Goal: Task Accomplishment & Management: Manage account settings

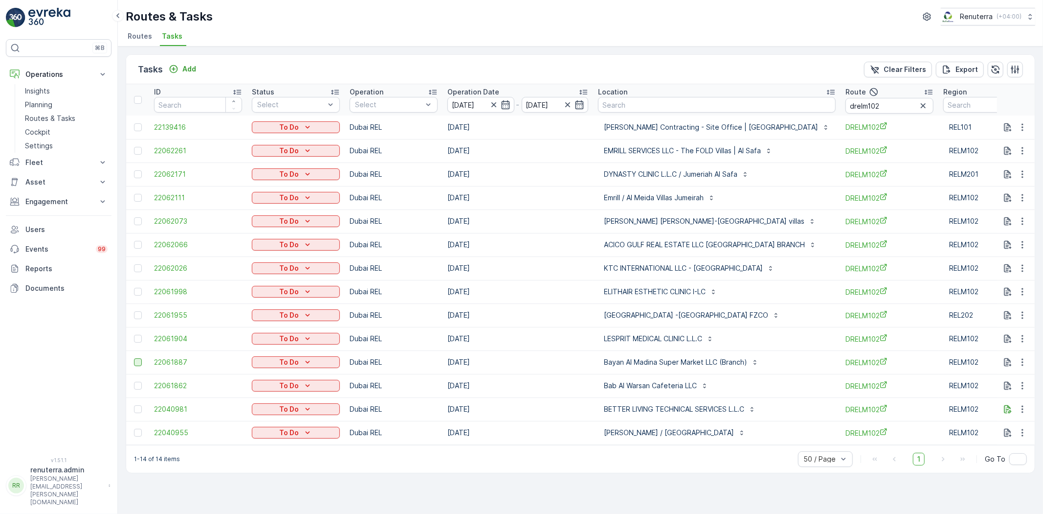
click at [139, 362] on div at bounding box center [138, 362] width 8 height 8
click at [134, 358] on input "checkbox" at bounding box center [134, 358] width 0 height 0
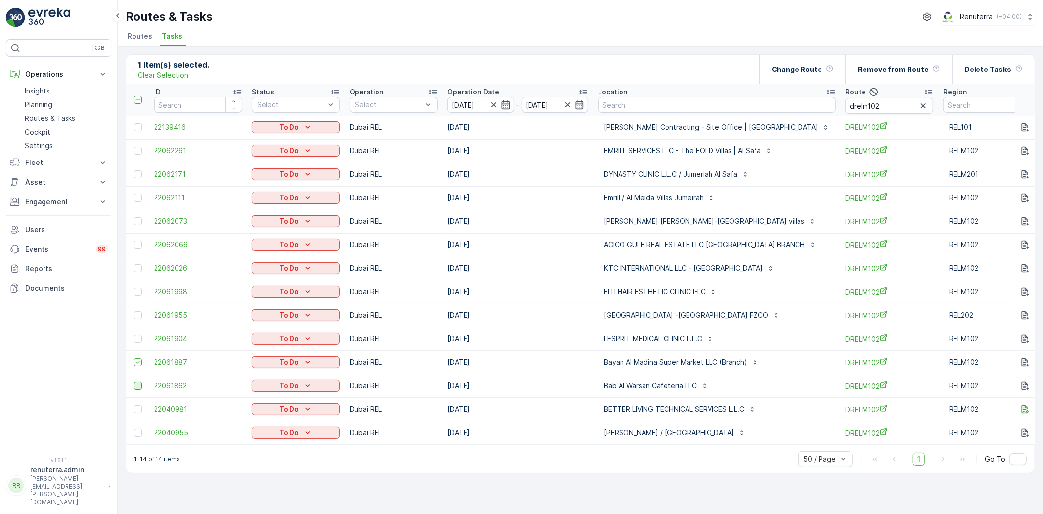
click at [140, 385] on div at bounding box center [138, 386] width 8 height 8
click at [134, 382] on input "checkbox" at bounding box center [134, 382] width 0 height 0
click at [919, 107] on icon "button" at bounding box center [924, 106] width 10 height 10
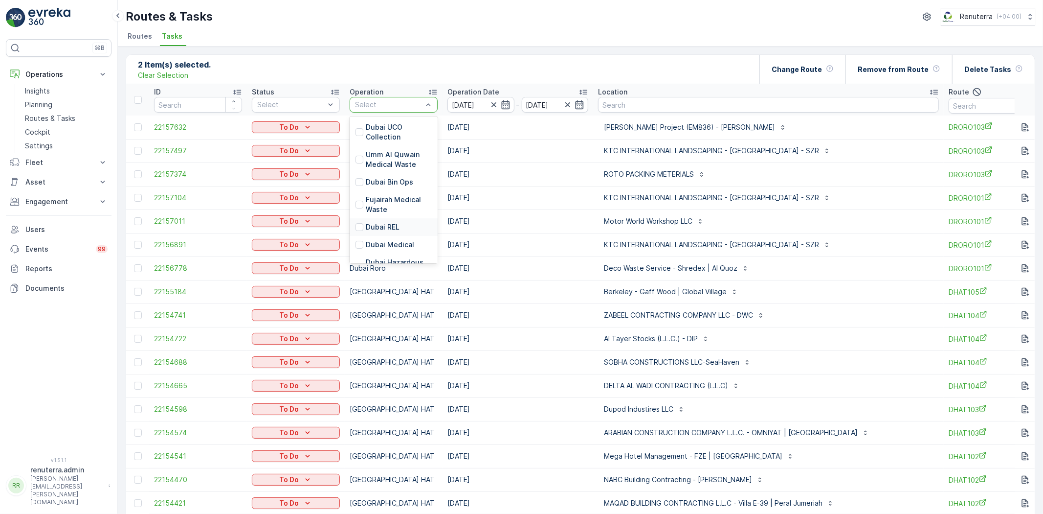
click at [375, 235] on div "Dubai REL" at bounding box center [394, 227] width 88 height 18
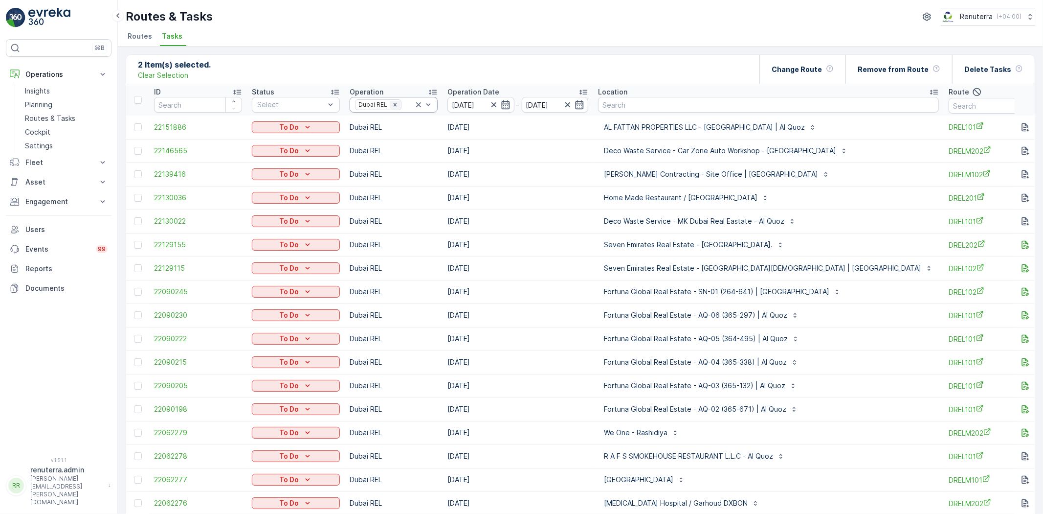
click at [396, 105] on icon "Remove Dubai REL" at bounding box center [395, 104] width 7 height 7
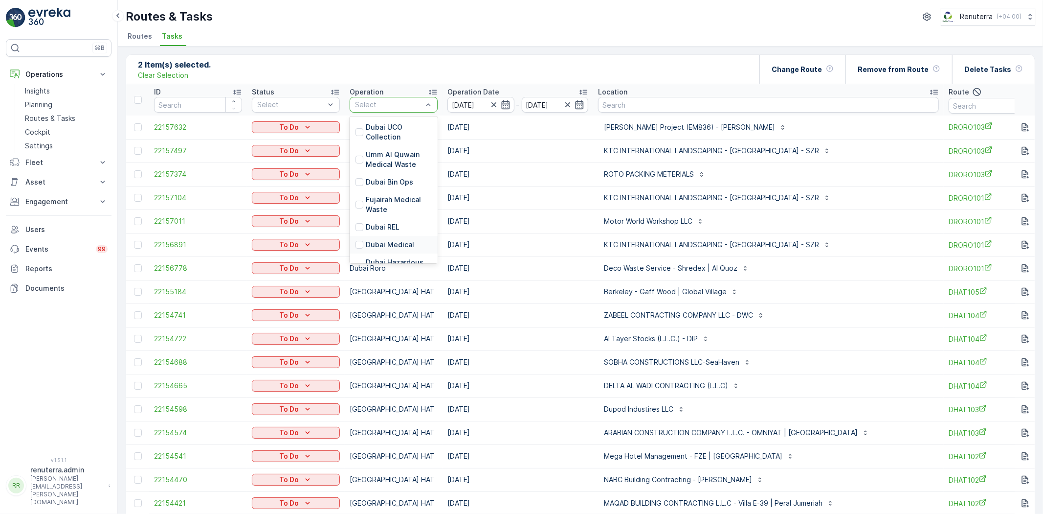
click at [384, 243] on p "Dubai Medical" at bounding box center [390, 245] width 48 height 10
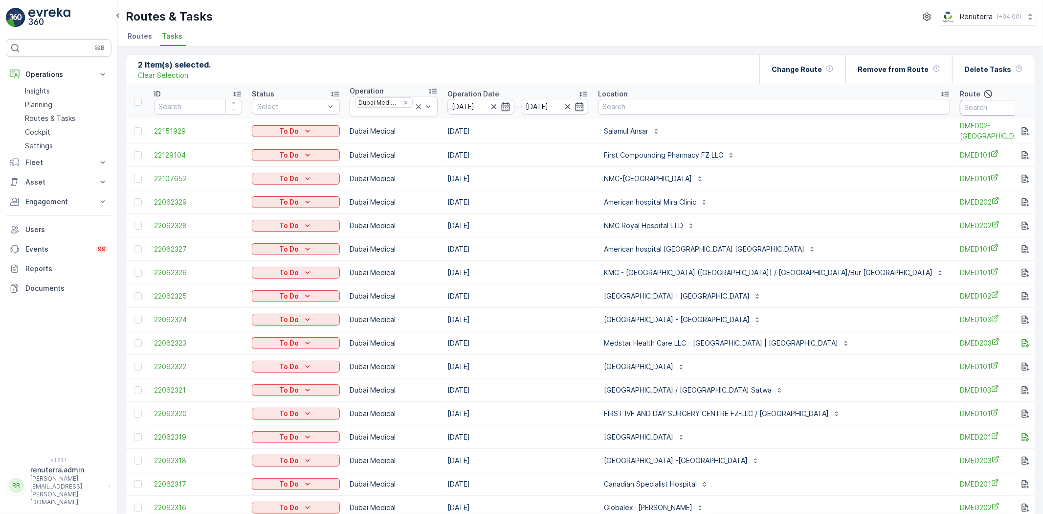
drag, startPoint x: 936, startPoint y: 106, endPoint x: 936, endPoint y: 100, distance: 5.4
click at [960, 103] on input "text" at bounding box center [1004, 108] width 88 height 16
type input "101"
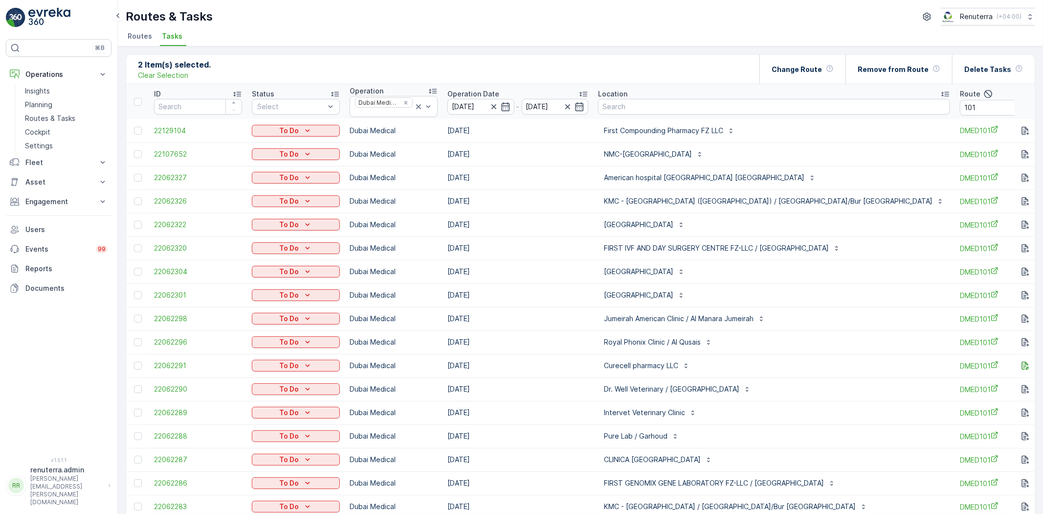
click at [789, 158] on div "NMC-[GEOGRAPHIC_DATA]" at bounding box center [774, 154] width 352 height 16
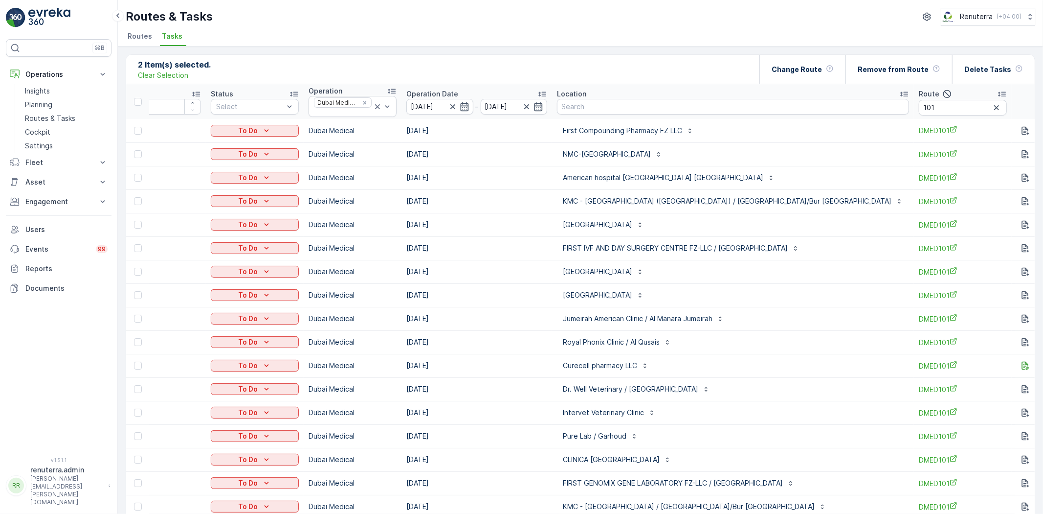
drag, startPoint x: 663, startPoint y: 334, endPoint x: 694, endPoint y: 328, distance: 31.4
click at [682, 329] on tbody "22129104 To Do [GEOGRAPHIC_DATA] Medical [DATE] First Compounding Pharmacy FZ L…" at bounding box center [607, 342] width 1045 height 446
click at [586, 362] on p "Curecell pharmacy LLC" at bounding box center [600, 366] width 74 height 10
click at [785, 349] on div "Royal Phonix Clinic / Al Qusais" at bounding box center [733, 342] width 352 height 16
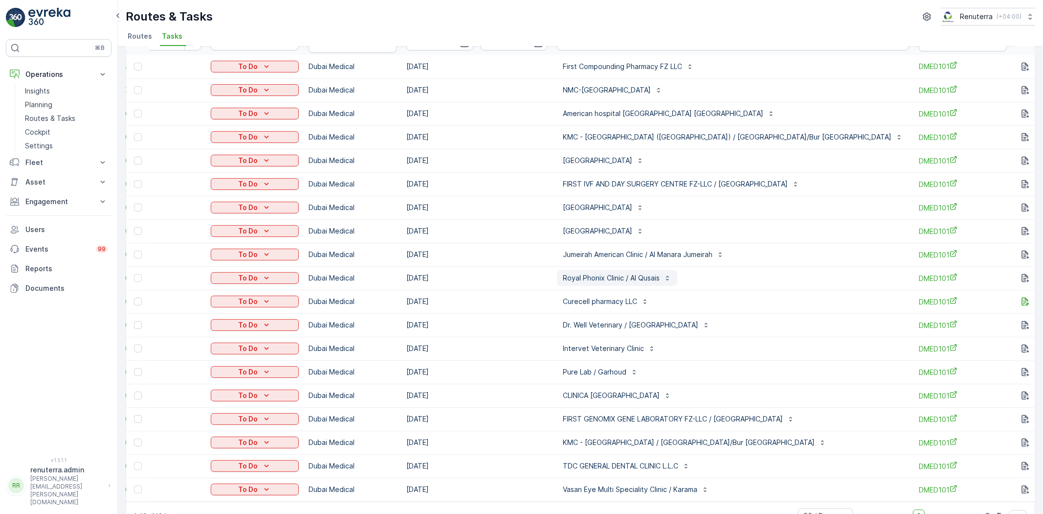
scroll to position [38, 0]
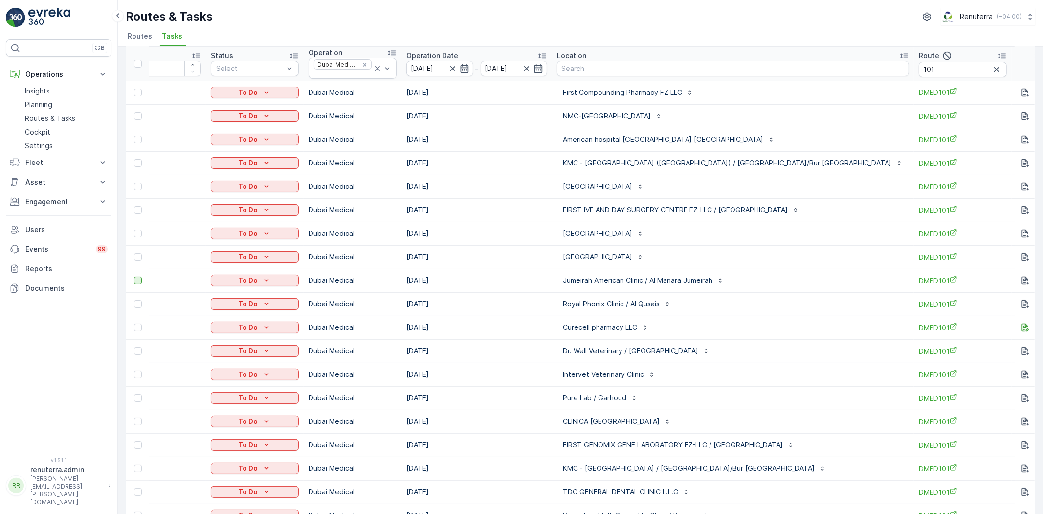
click at [135, 280] on div at bounding box center [138, 280] width 8 height 8
click at [134, 276] on input "checkbox" at bounding box center [134, 276] width 0 height 0
click at [137, 349] on div at bounding box center [138, 351] width 8 height 8
click at [134, 347] on input "checkbox" at bounding box center [134, 347] width 0 height 0
click at [139, 374] on div at bounding box center [138, 374] width 8 height 8
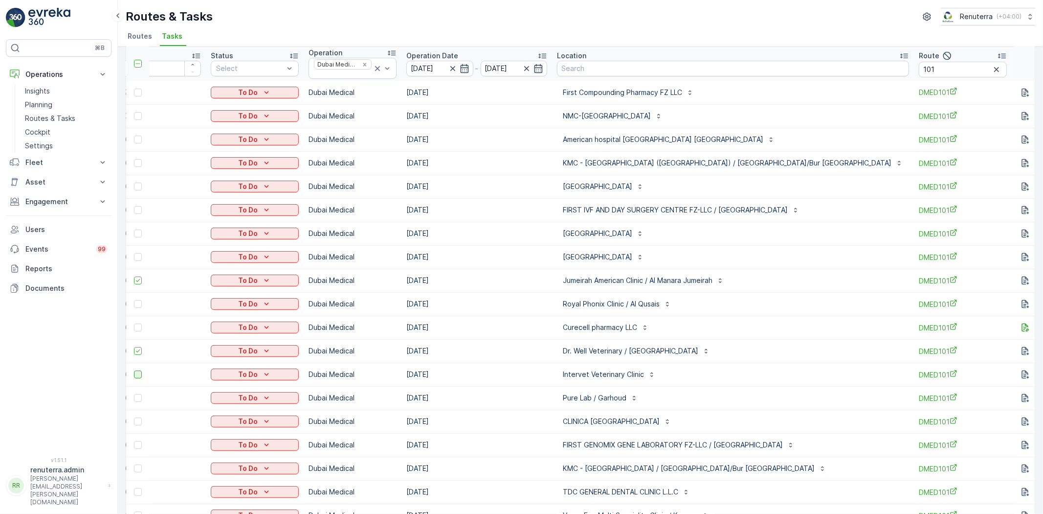
click at [134, 370] on input "checkbox" at bounding box center [134, 370] width 0 height 0
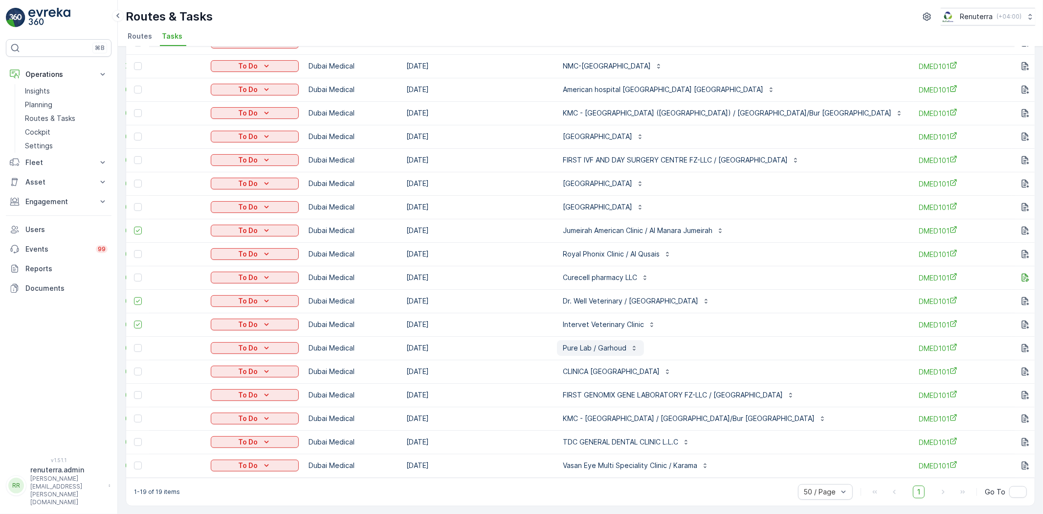
scroll to position [93, 0]
click at [137, 346] on td at bounding box center [137, 347] width 23 height 23
click at [138, 345] on div at bounding box center [138, 348] width 8 height 8
click at [134, 344] on input "checkbox" at bounding box center [134, 344] width 0 height 0
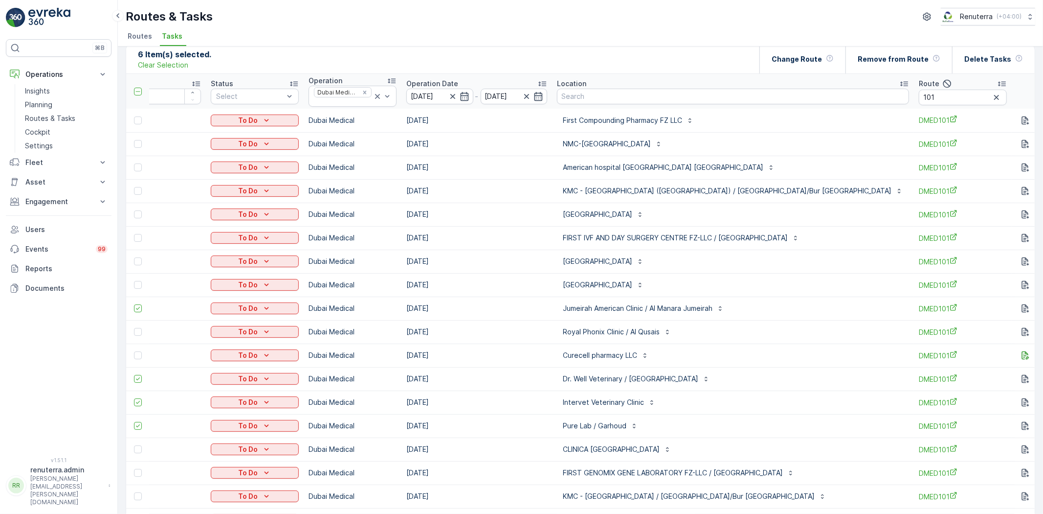
scroll to position [0, 0]
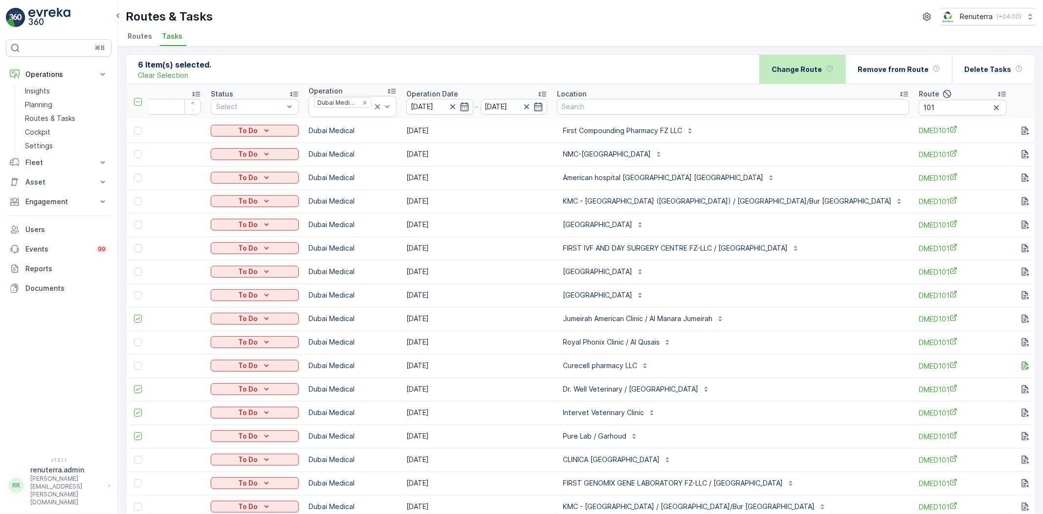
click at [820, 71] on p "Change Route" at bounding box center [797, 70] width 50 height 10
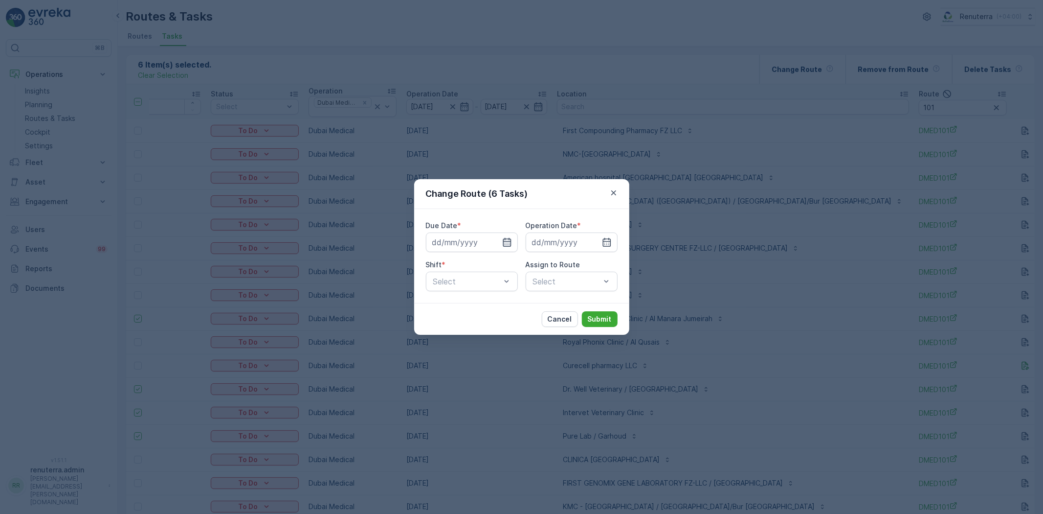
click at [506, 242] on icon "button" at bounding box center [507, 242] width 10 height 10
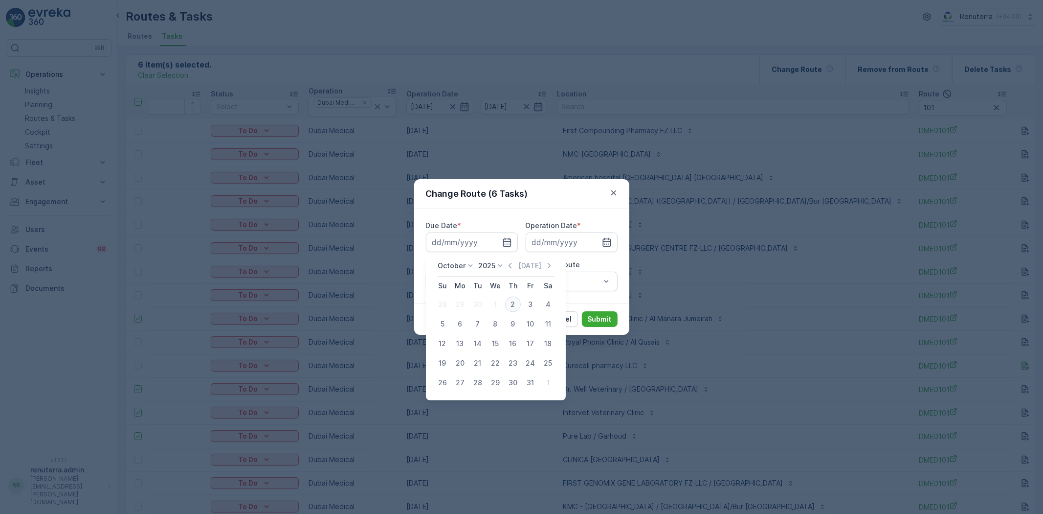
click at [519, 307] on div "2" at bounding box center [513, 304] width 16 height 16
type input "[DATE]"
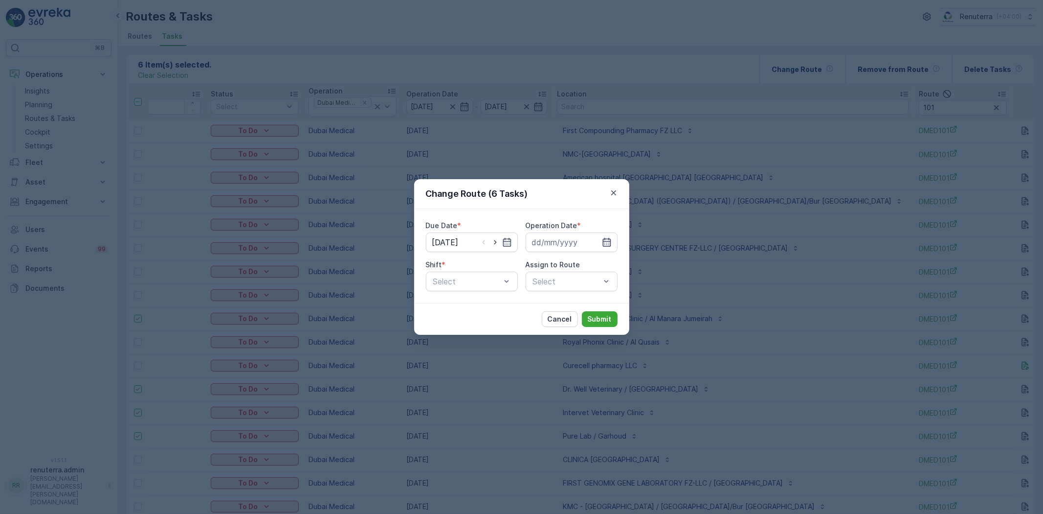
click at [610, 237] on icon "button" at bounding box center [607, 242] width 10 height 10
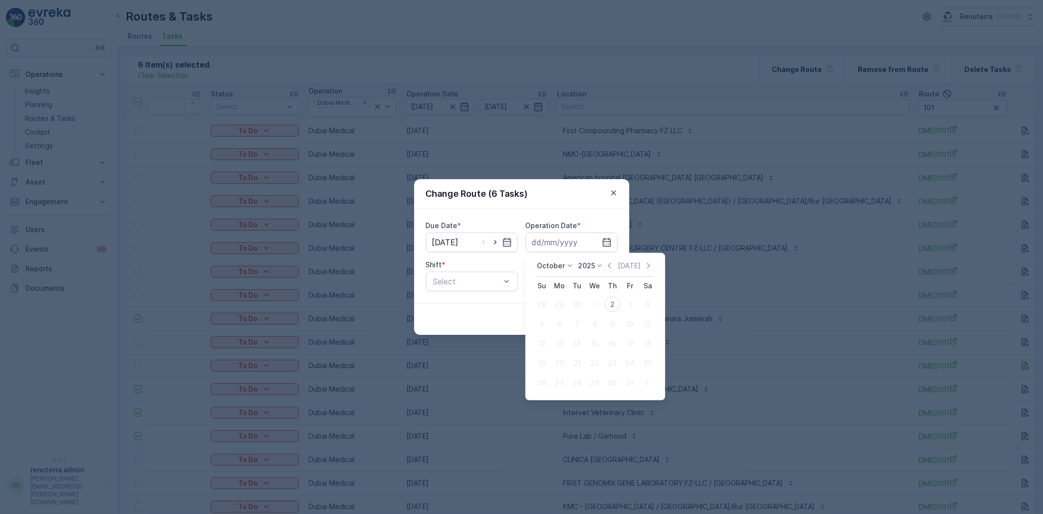
drag, startPoint x: 617, startPoint y: 310, endPoint x: 604, endPoint y: 309, distance: 13.7
click at [617, 310] on div "2" at bounding box center [613, 304] width 16 height 16
type input "[DATE]"
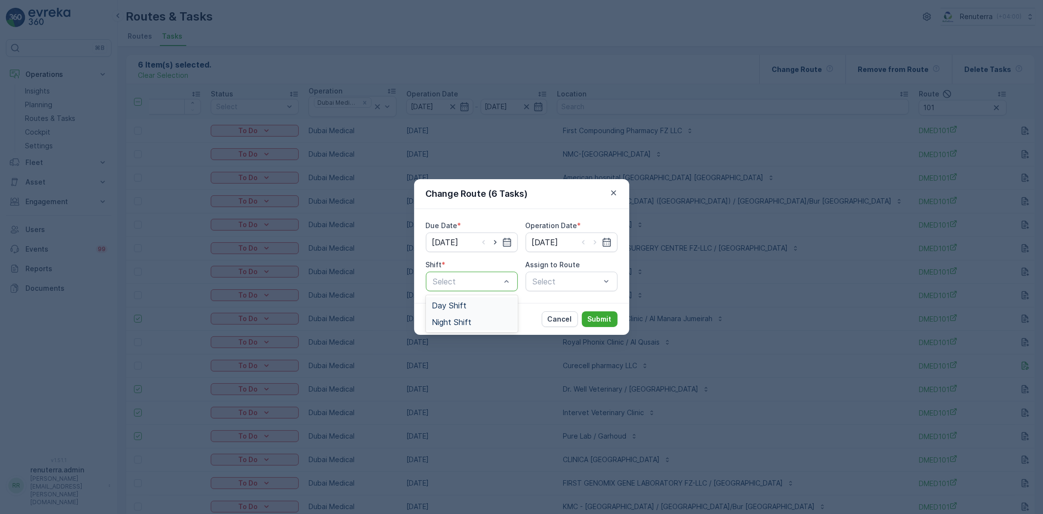
drag, startPoint x: 474, startPoint y: 281, endPoint x: 458, endPoint y: 315, distance: 37.6
click at [462, 305] on span "Day Shift" at bounding box center [449, 305] width 35 height 9
click at [558, 284] on div "Assign to Route Select" at bounding box center [572, 275] width 92 height 31
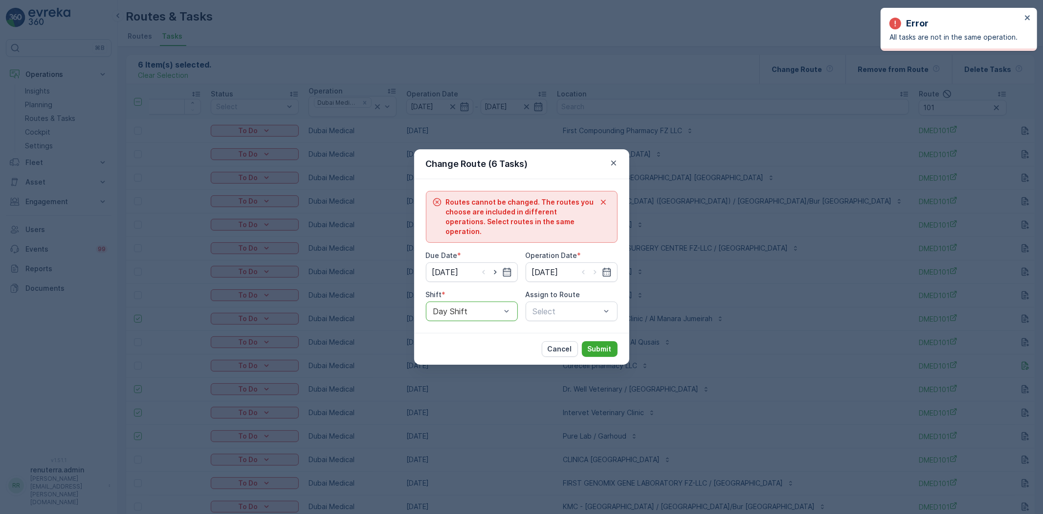
click at [560, 283] on div "Due Date * [DATE] Operation Date * [DATE] Shift * option Day Shift, selected. D…" at bounding box center [522, 285] width 192 height 70
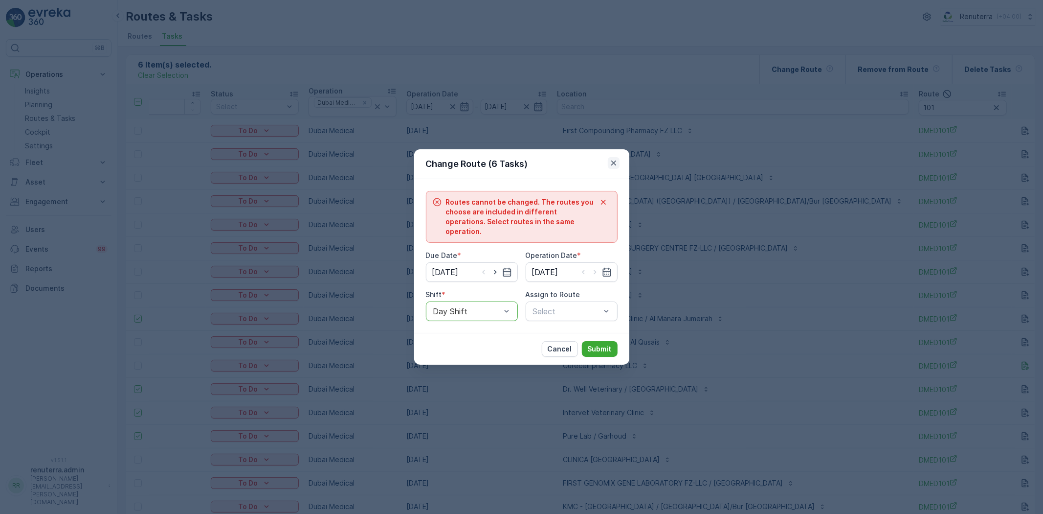
click at [613, 165] on icon "button" at bounding box center [613, 162] width 5 height 5
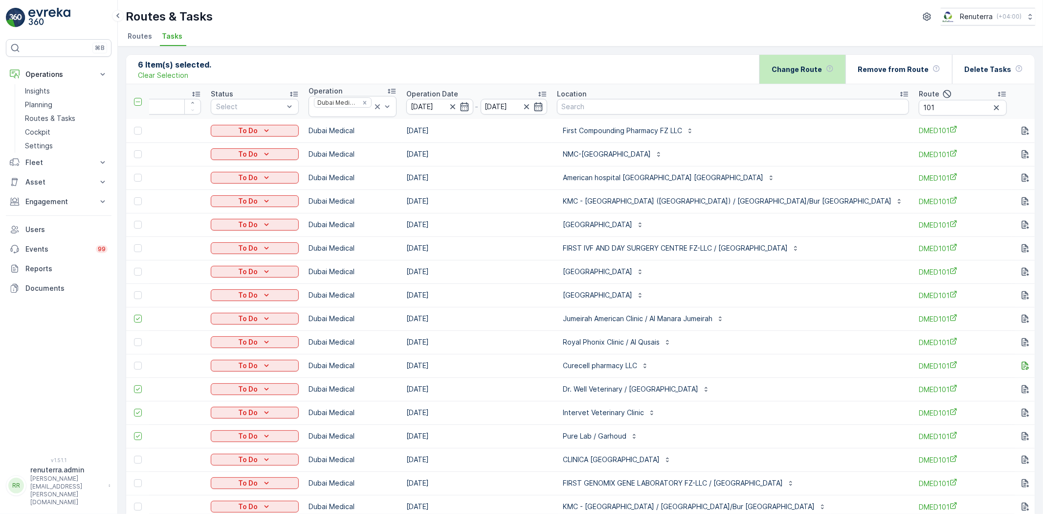
click at [813, 68] on p "Change Route" at bounding box center [797, 70] width 50 height 10
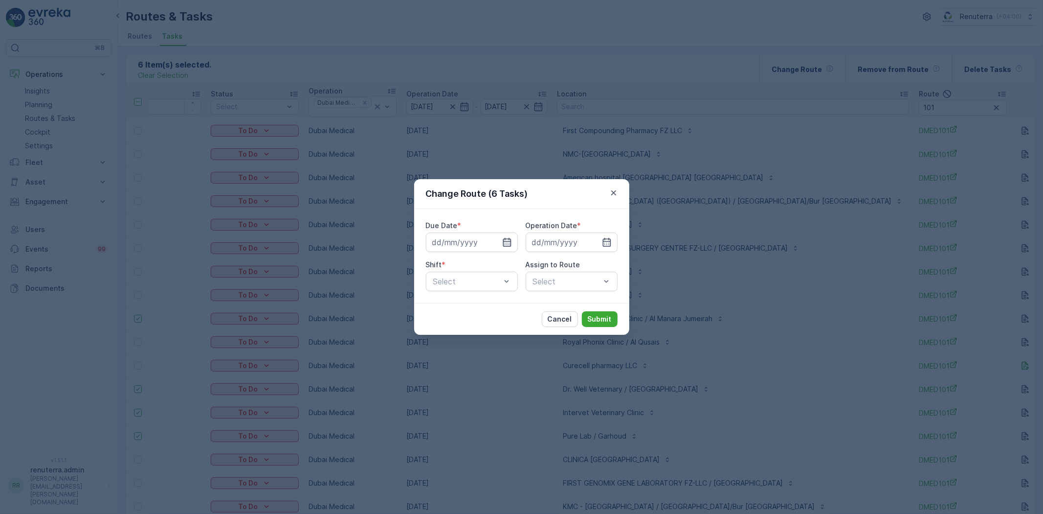
click at [507, 243] on icon "button" at bounding box center [507, 242] width 10 height 10
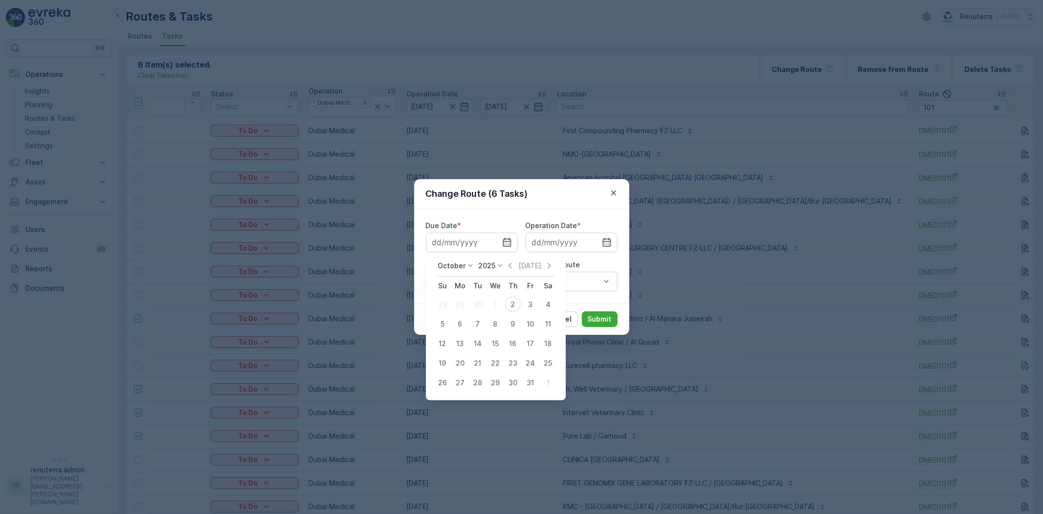
click at [509, 305] on div "2" at bounding box center [513, 304] width 16 height 16
type input "[DATE]"
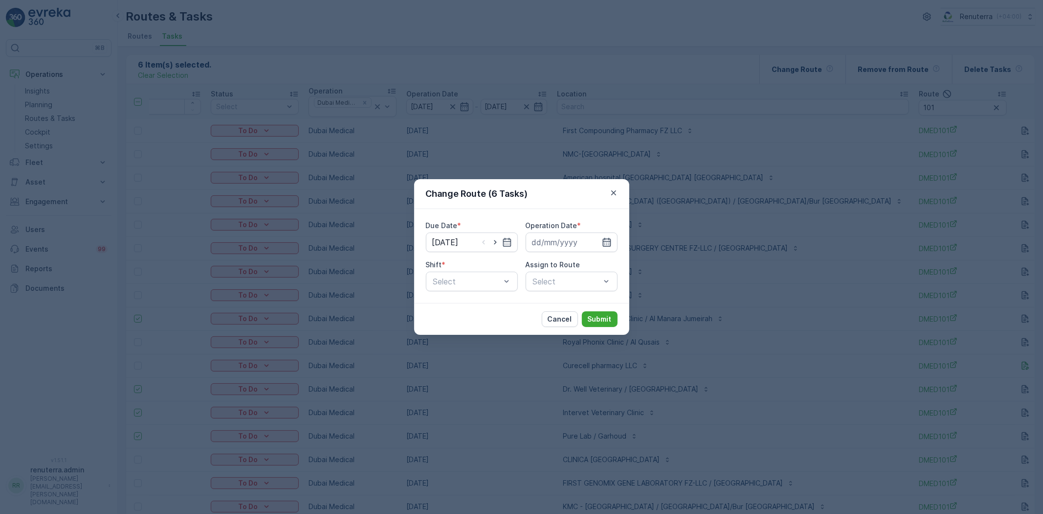
click at [605, 243] on icon "button" at bounding box center [607, 242] width 10 height 10
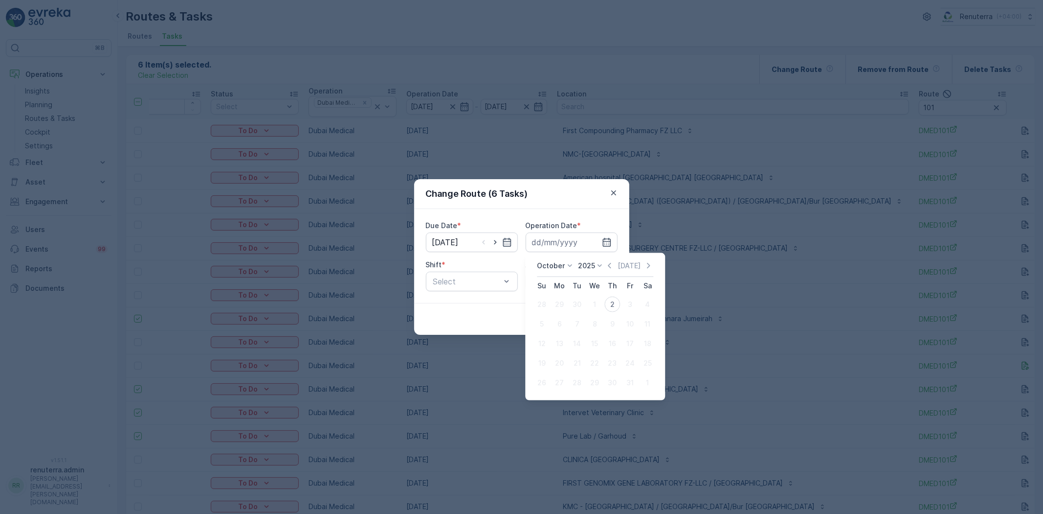
drag, startPoint x: 615, startPoint y: 308, endPoint x: 604, endPoint y: 316, distance: 13.8
click at [615, 309] on div "2" at bounding box center [613, 304] width 16 height 16
type input "[DATE]"
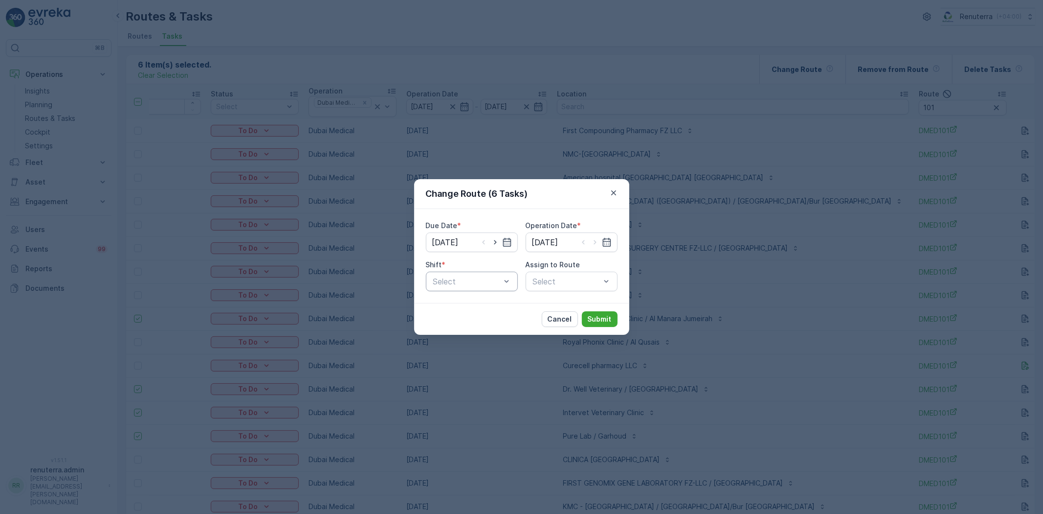
click at [483, 289] on div "Select" at bounding box center [472, 281] width 92 height 20
click at [473, 307] on div "Day Shift" at bounding box center [472, 305] width 80 height 9
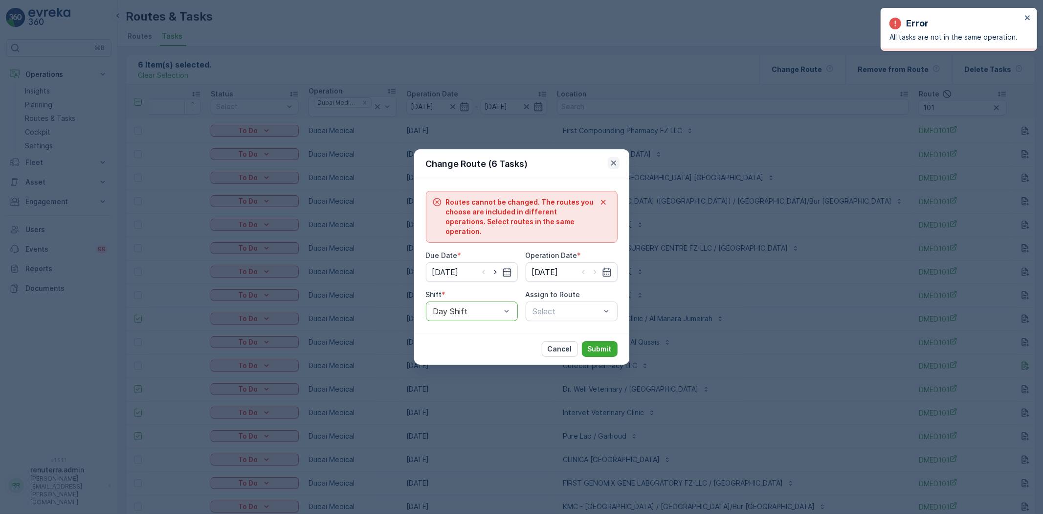
click at [619, 168] on button "button" at bounding box center [614, 163] width 12 height 12
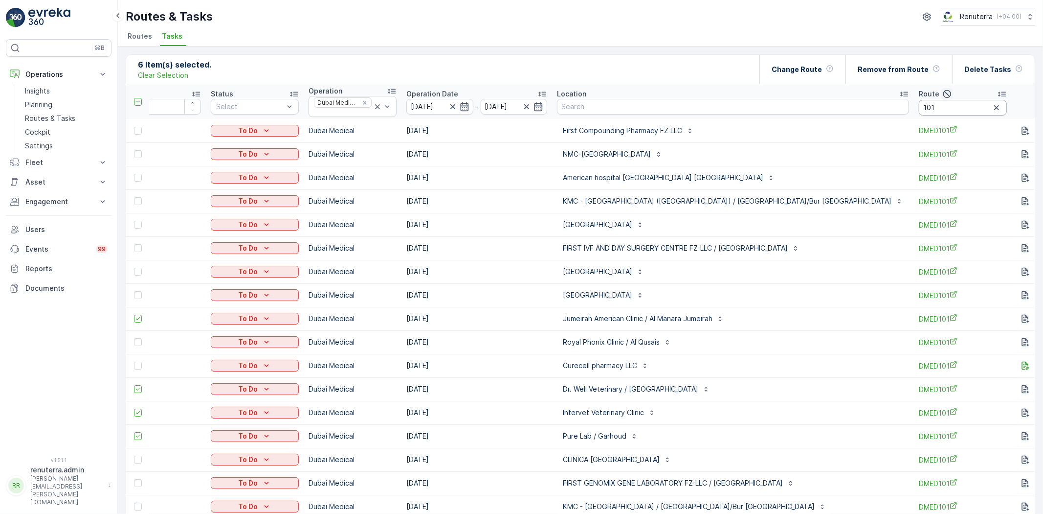
drag, startPoint x: 851, startPoint y: 109, endPoint x: 842, endPoint y: 95, distance: 16.7
click at [919, 104] on input "101" at bounding box center [963, 108] width 88 height 16
type input "103"
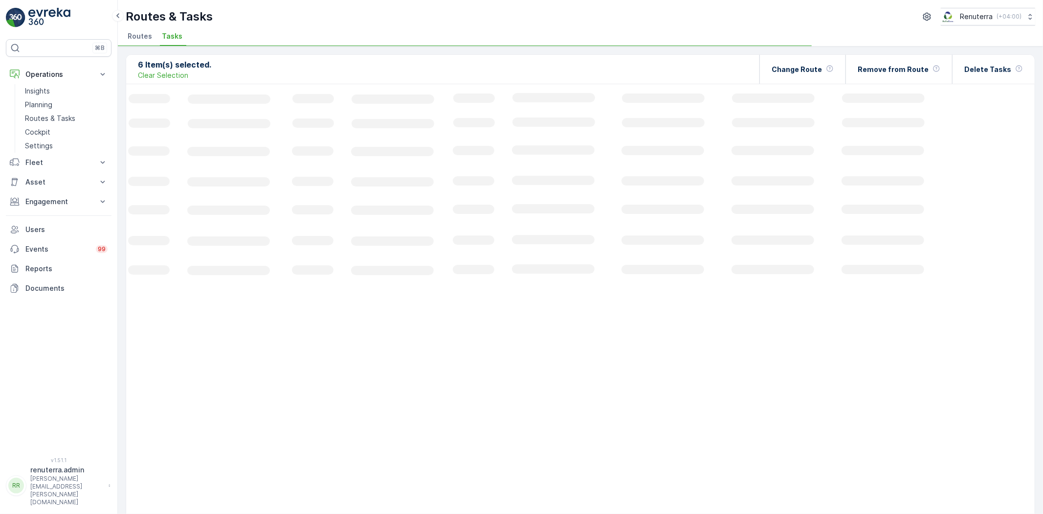
scroll to position [0, 32]
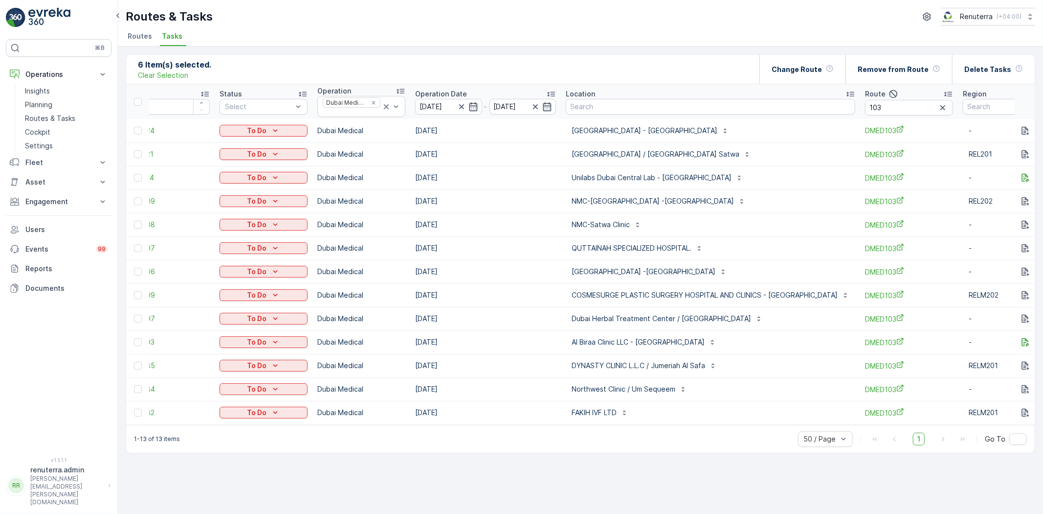
click at [582, 446] on div "1-13 of 13 items 50 / Page 1 Go To" at bounding box center [580, 439] width 909 height 28
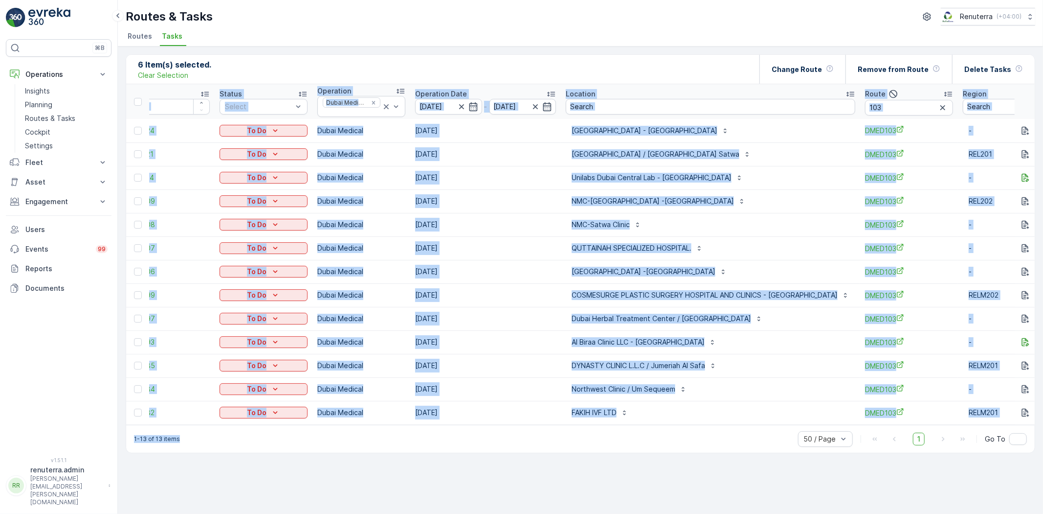
drag, startPoint x: 343, startPoint y: 429, endPoint x: 270, endPoint y: 420, distance: 74.0
click at [272, 421] on div "6 Item(s) selected. Clear Selection Change Route Remove from Route Delete Tasks…" at bounding box center [581, 253] width 910 height 399
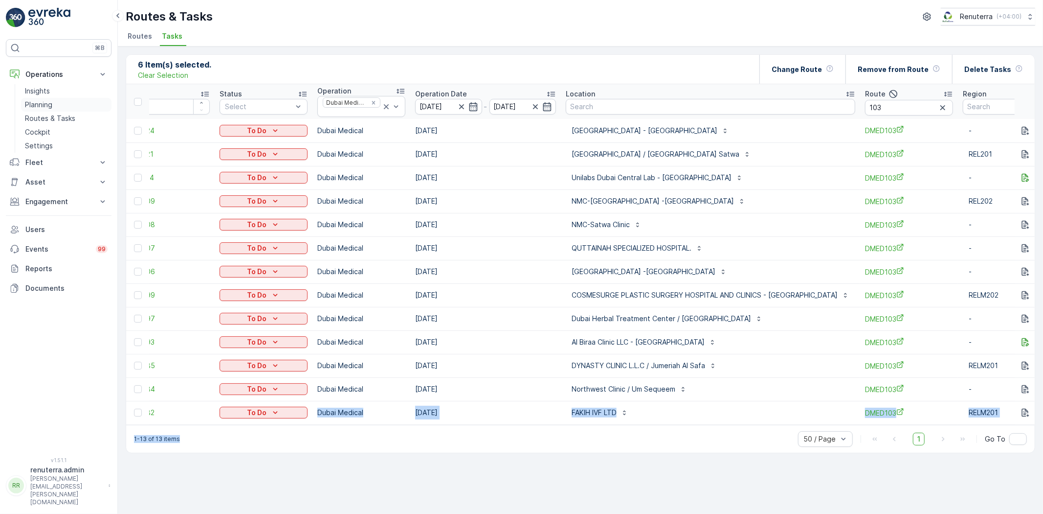
click at [37, 101] on p "Planning" at bounding box center [38, 105] width 27 height 10
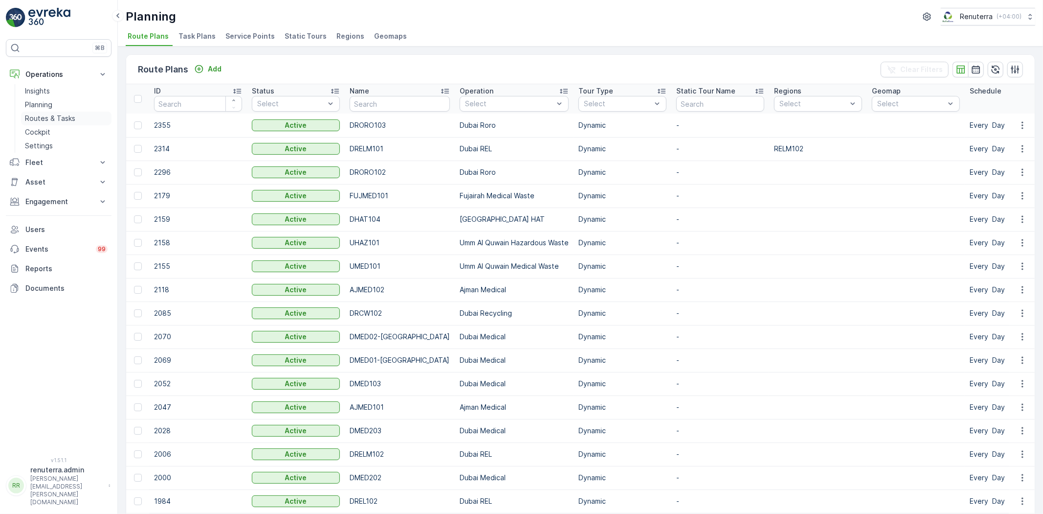
click at [65, 121] on p "Routes & Tasks" at bounding box center [50, 118] width 50 height 10
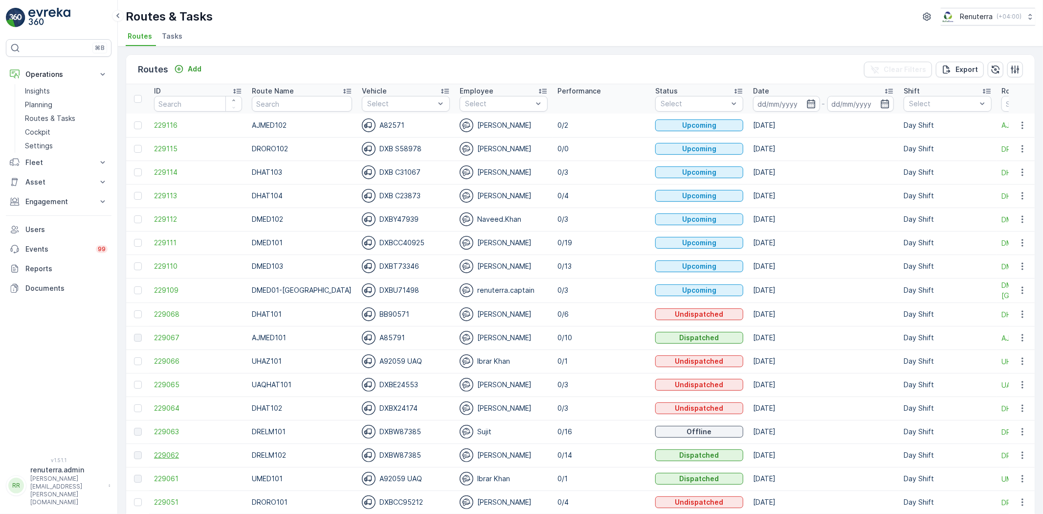
click at [158, 452] on span "229062" at bounding box center [198, 455] width 88 height 10
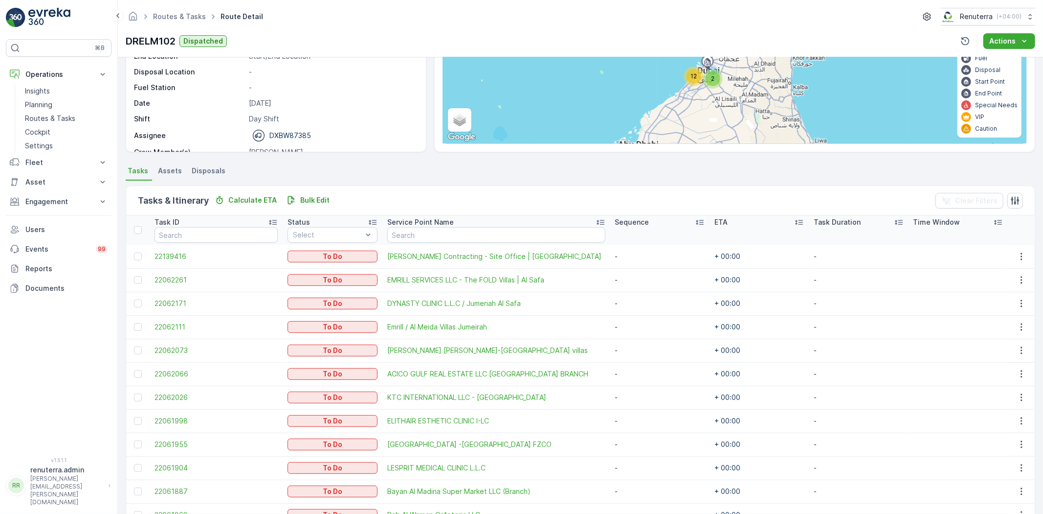
scroll to position [163, 0]
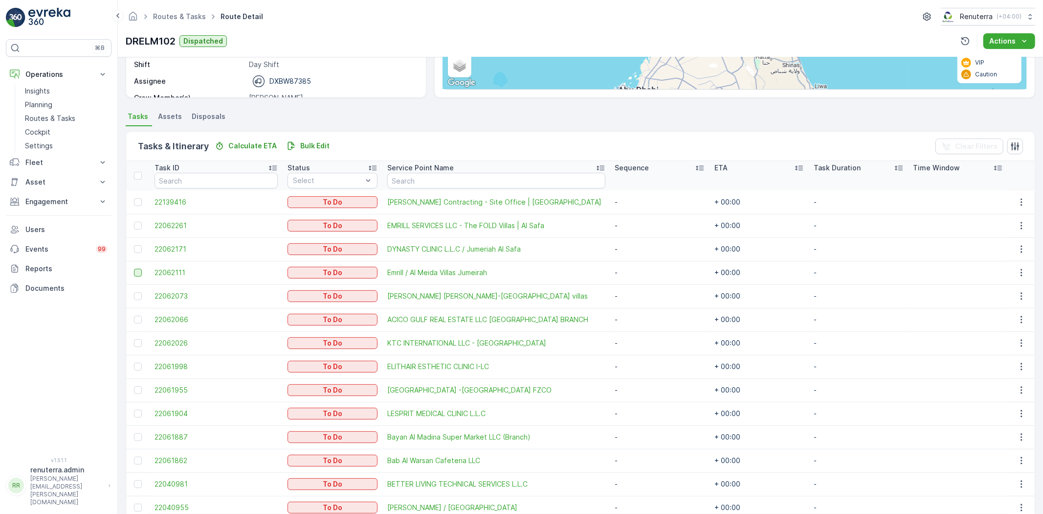
click at [136, 272] on div at bounding box center [138, 273] width 8 height 8
click at [134, 269] on input "checkbox" at bounding box center [134, 269] width 0 height 0
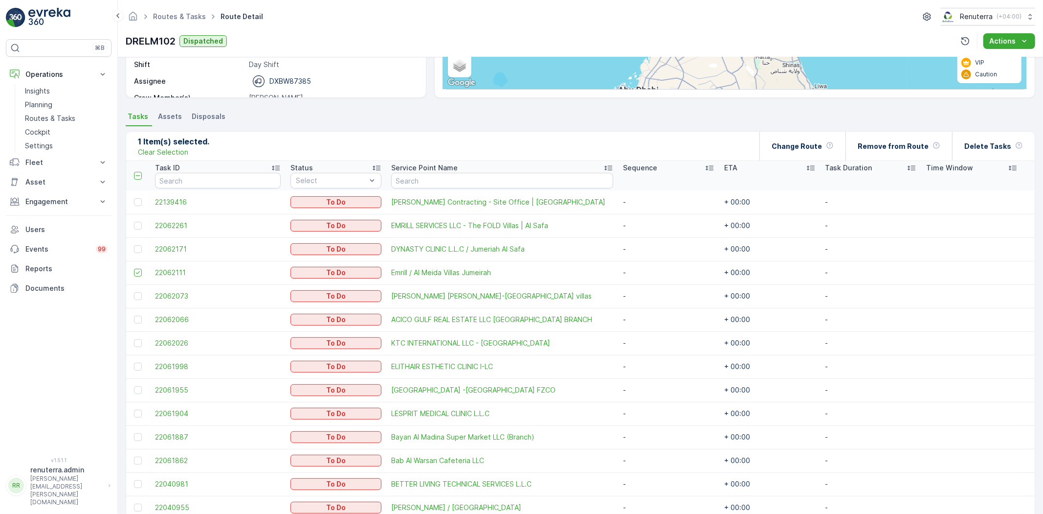
click at [135, 339] on div at bounding box center [139, 343] width 10 height 8
click at [134, 339] on input "checkbox" at bounding box center [134, 339] width 0 height 0
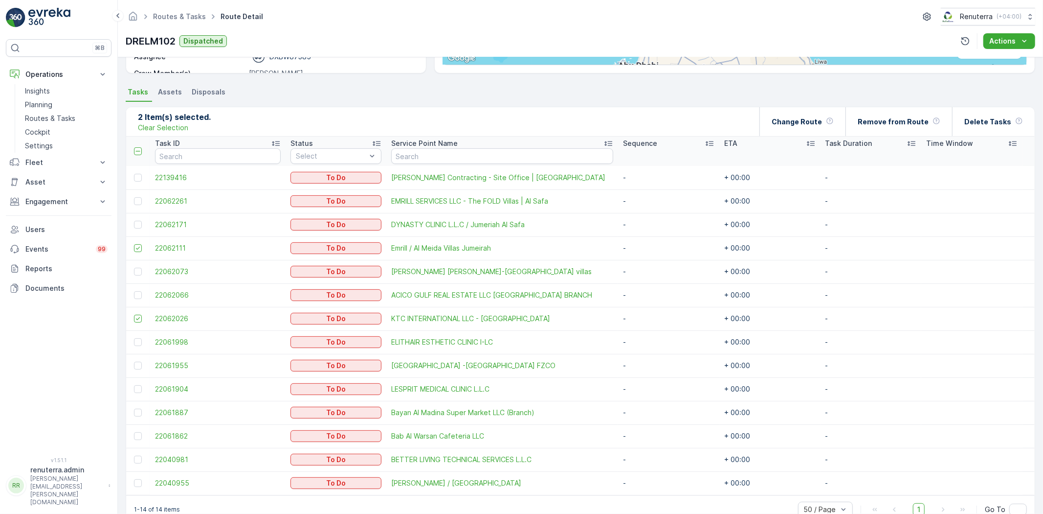
scroll to position [209, 0]
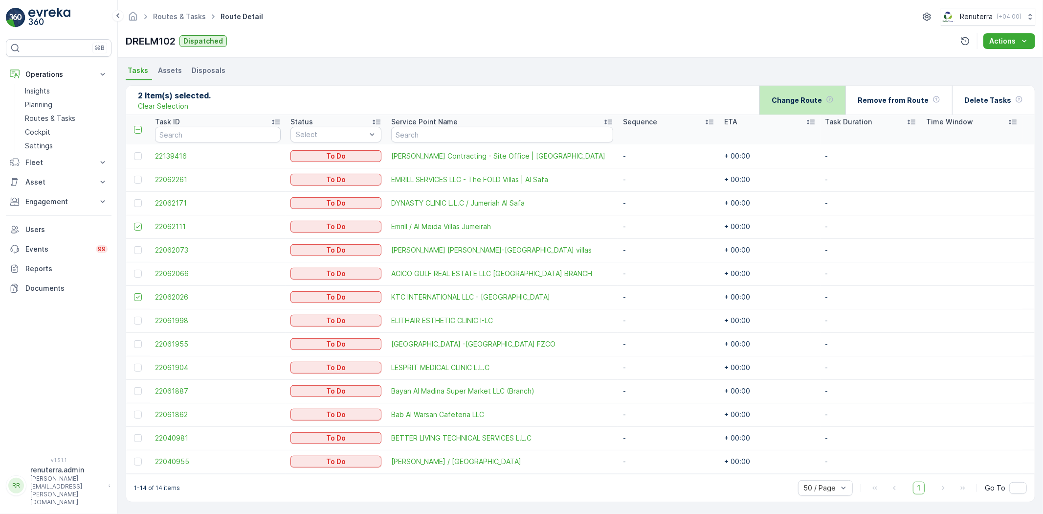
click at [815, 102] on p "Change Route" at bounding box center [797, 100] width 50 height 10
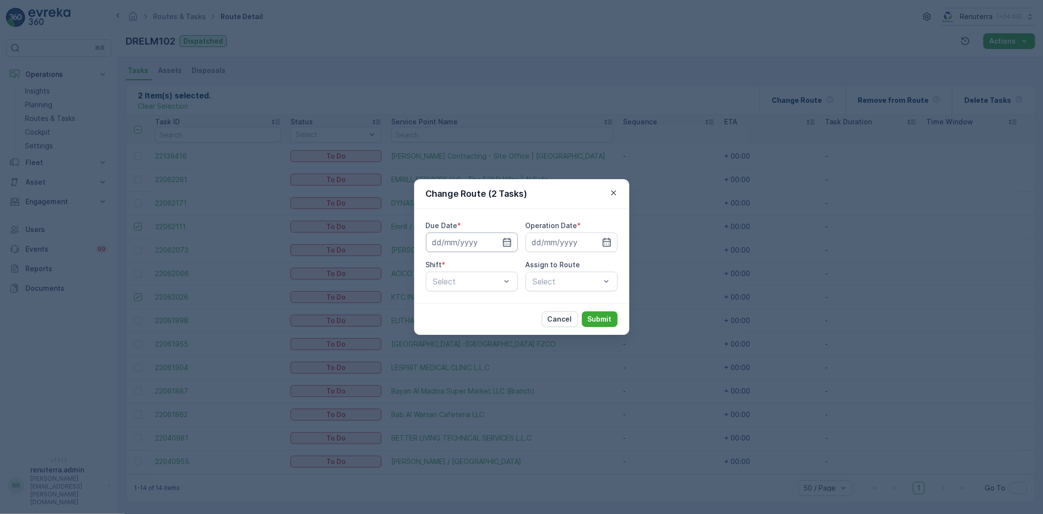
click at [505, 248] on input at bounding box center [472, 242] width 92 height 20
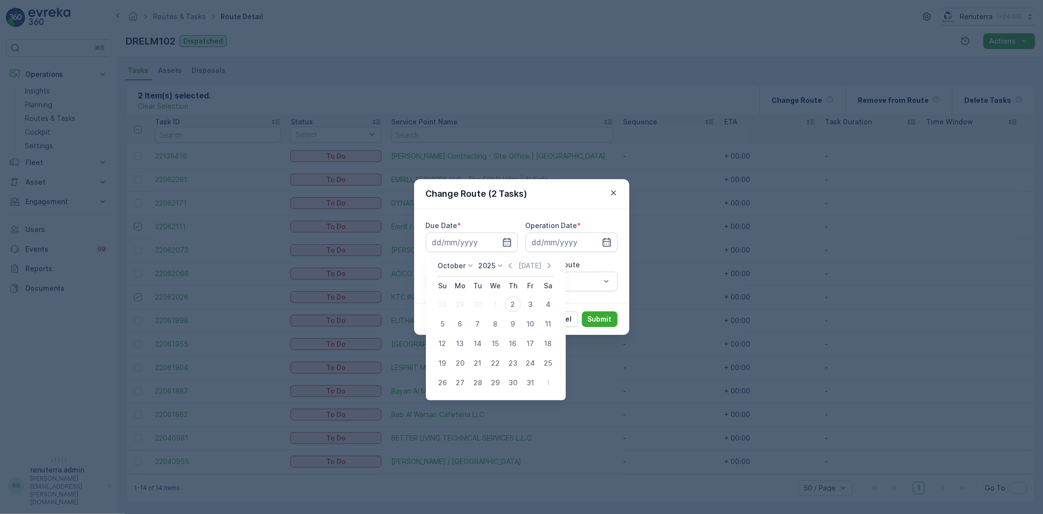
click at [515, 307] on div "2" at bounding box center [513, 304] width 16 height 16
type input "[DATE]"
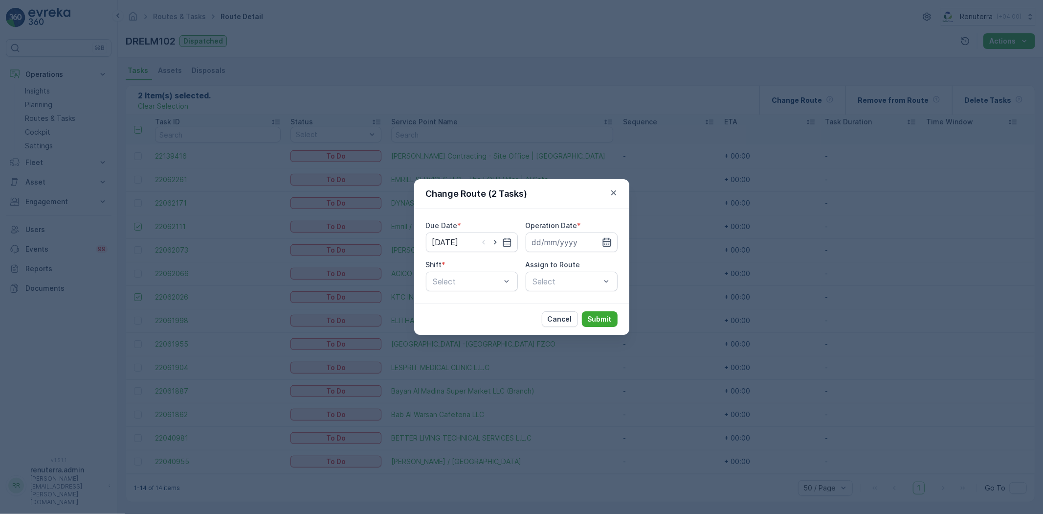
click at [610, 242] on icon "button" at bounding box center [607, 242] width 8 height 9
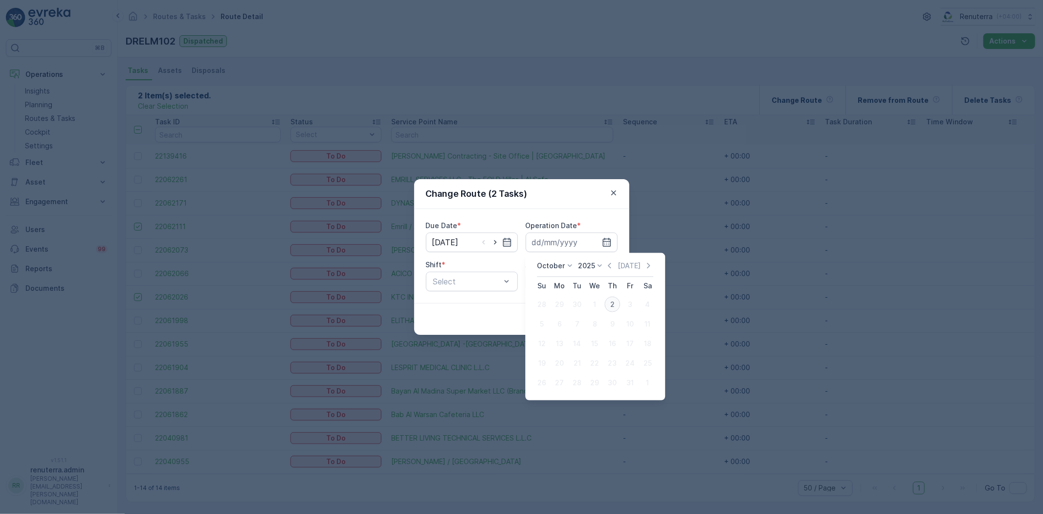
click at [610, 304] on div "2" at bounding box center [613, 304] width 16 height 16
type input "[DATE]"
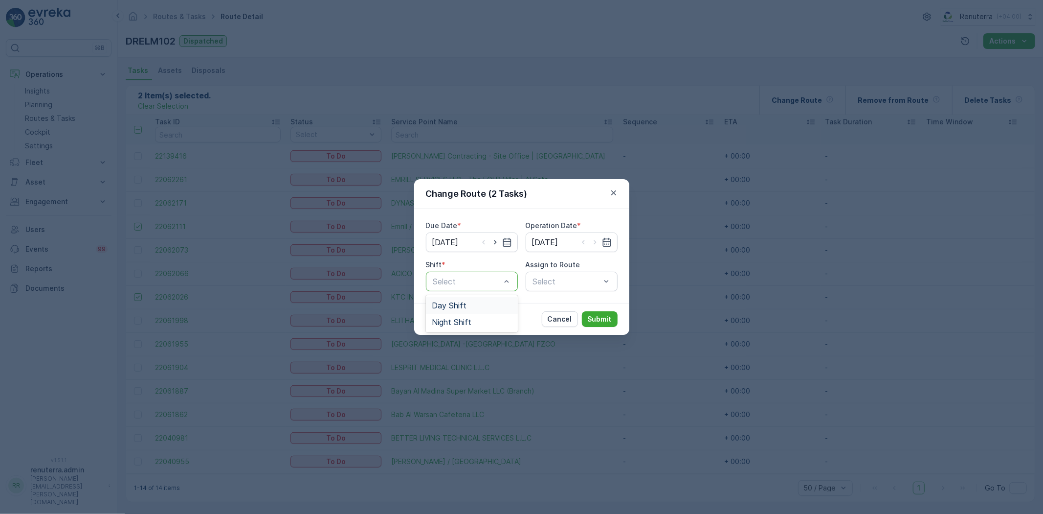
click at [470, 305] on div "Day Shift" at bounding box center [472, 305] width 80 height 9
click at [564, 289] on div "Select" at bounding box center [572, 281] width 92 height 20
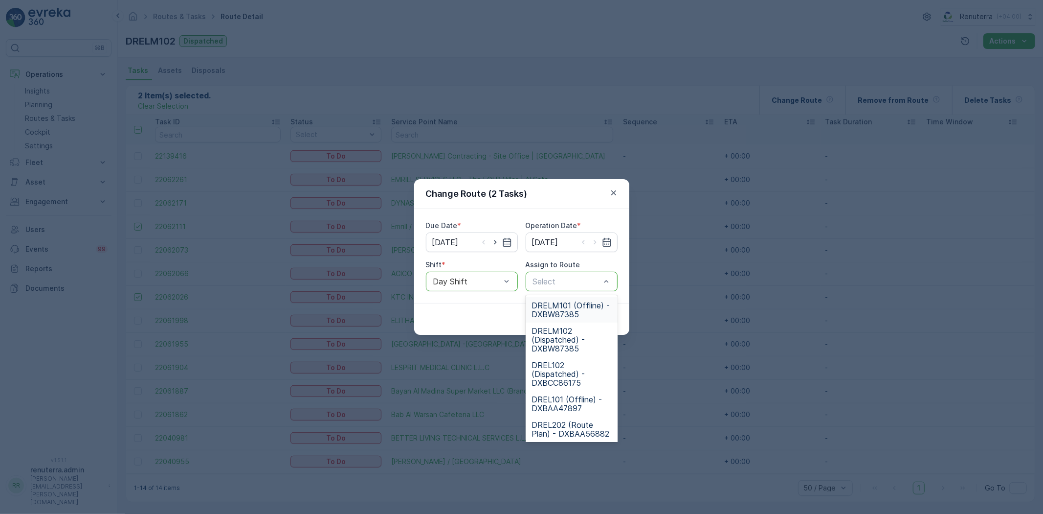
click at [561, 307] on span "DRELM101 (Offline) - DXBW87385" at bounding box center [572, 310] width 80 height 18
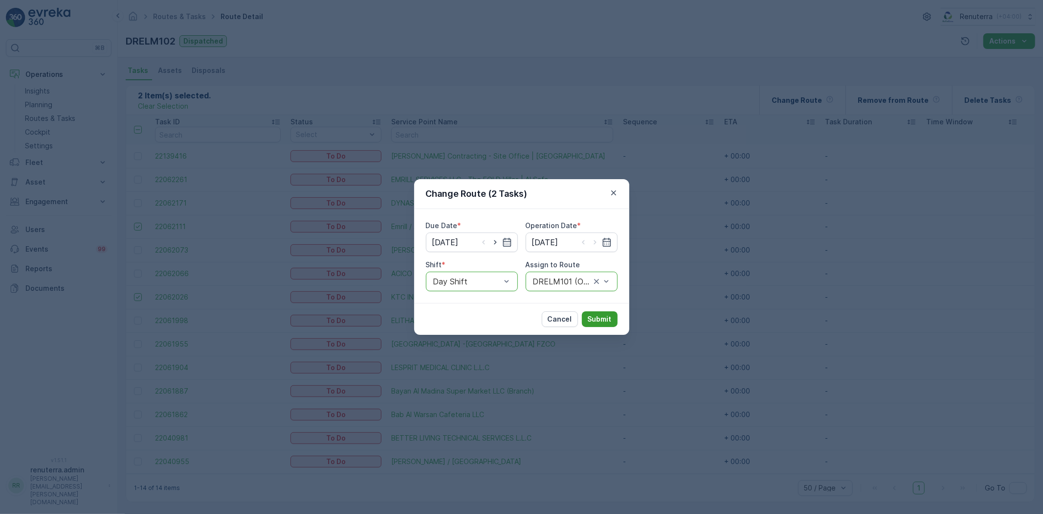
click at [599, 319] on p "Submit" at bounding box center [600, 319] width 24 height 10
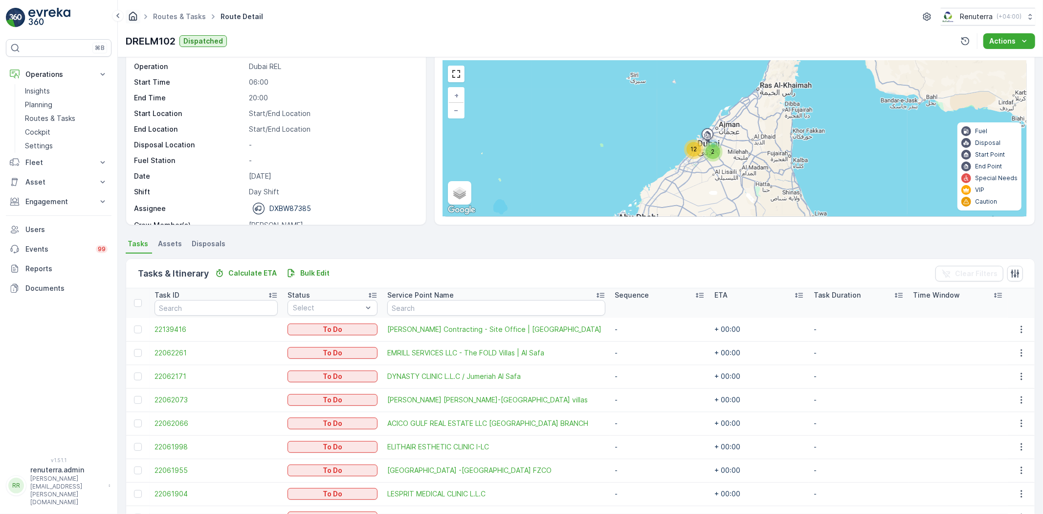
scroll to position [0, 0]
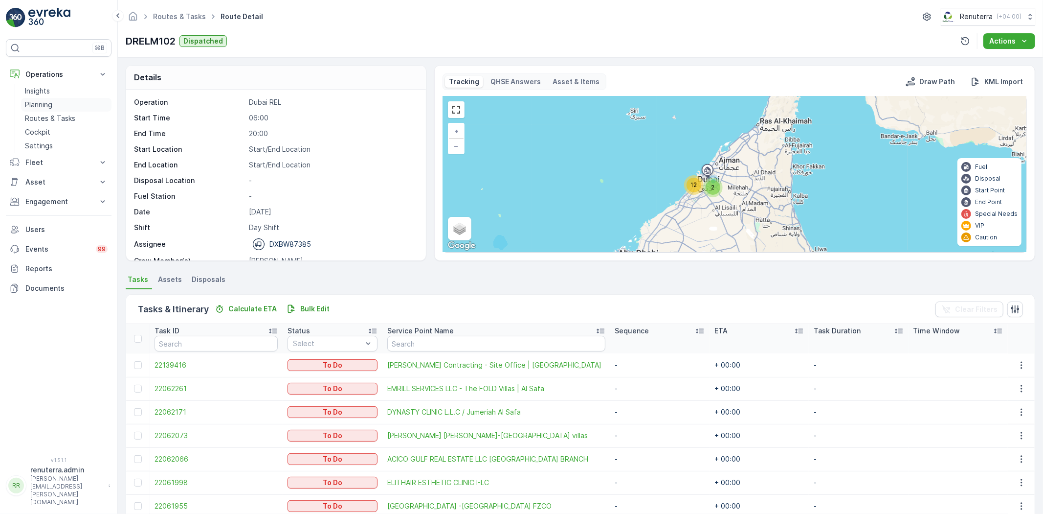
click at [64, 99] on link "Planning" at bounding box center [66, 105] width 90 height 14
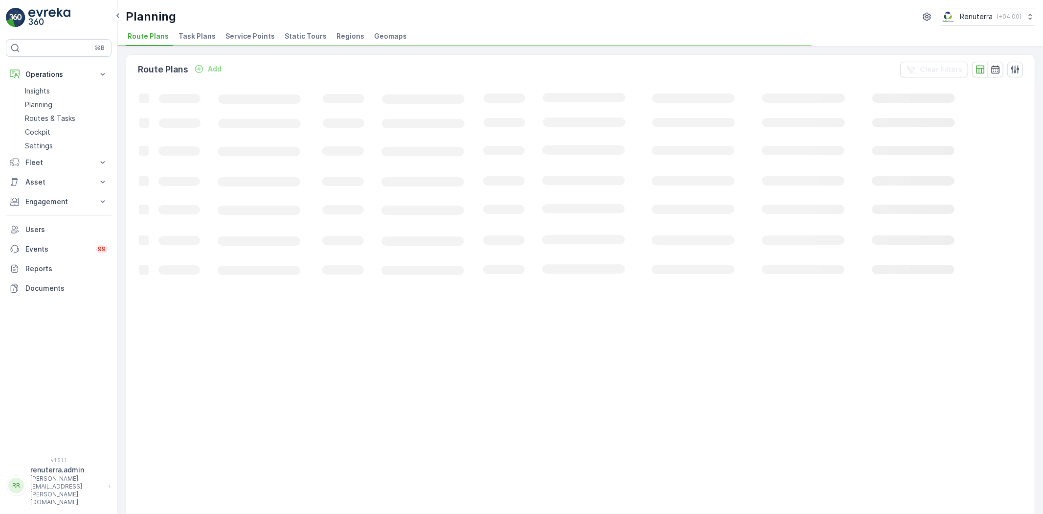
click at [258, 47] on div "Route Plans Add Clear Filters Loading... 50 / Page Previous Next" at bounding box center [580, 279] width 925 height 467
click at [260, 44] on li "Service Points" at bounding box center [251, 37] width 55 height 17
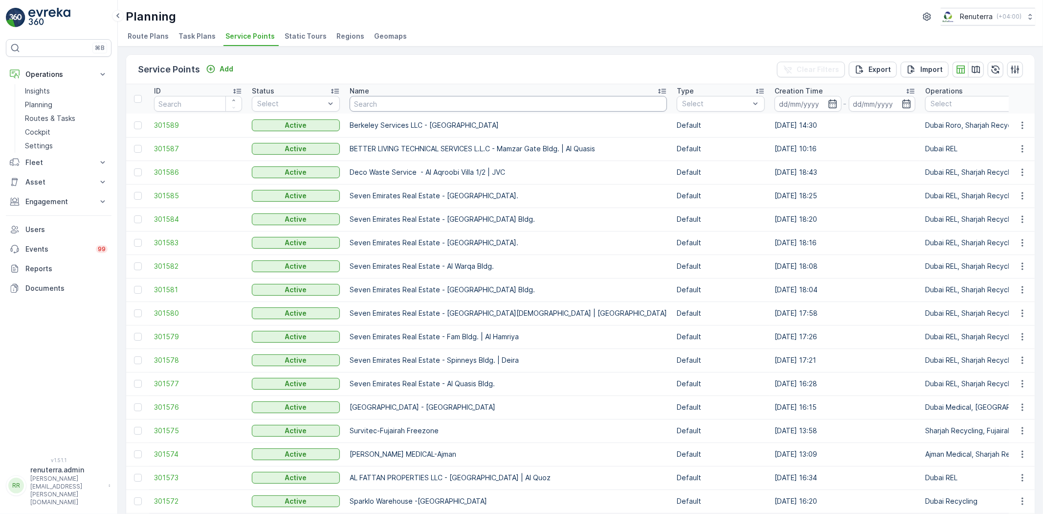
click at [387, 110] on input "text" at bounding box center [508, 104] width 317 height 16
type input "e"
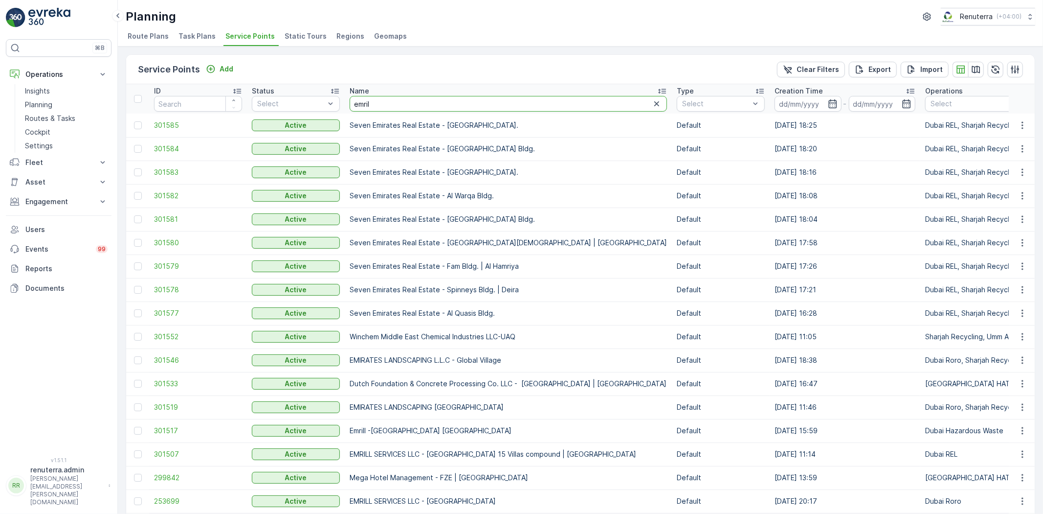
type input "emrill"
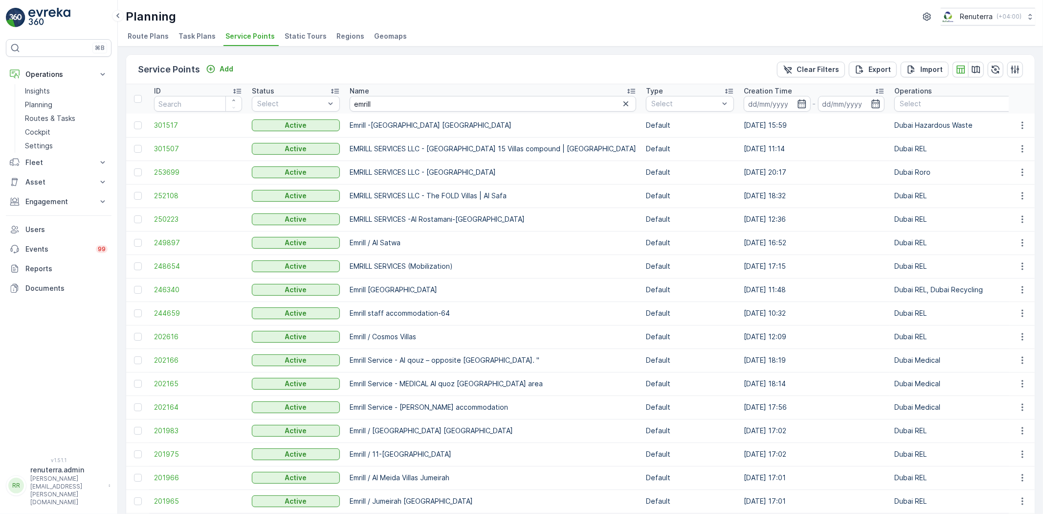
scroll to position [54, 0]
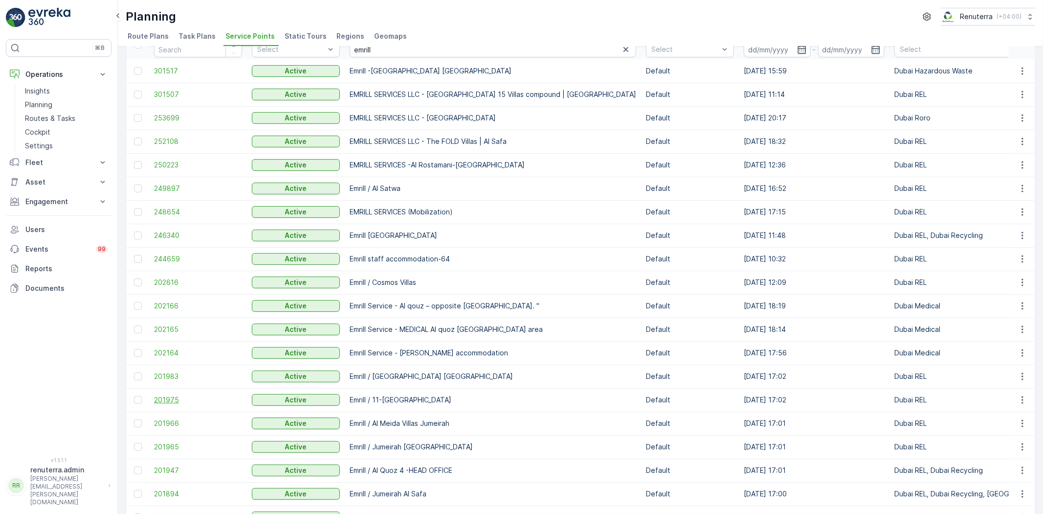
click at [170, 397] on span "201975" at bounding box center [198, 400] width 88 height 10
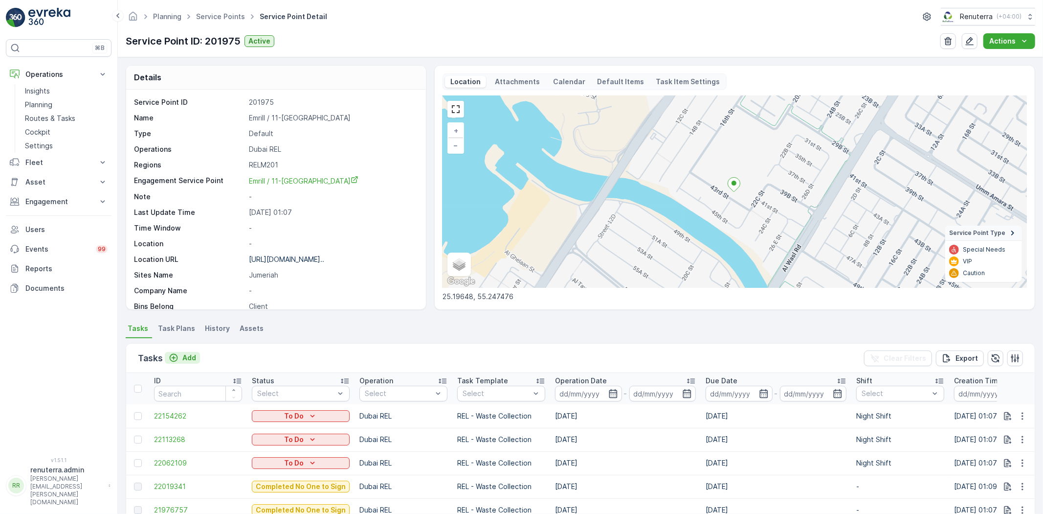
click at [191, 358] on p "Add" at bounding box center [189, 358] width 14 height 10
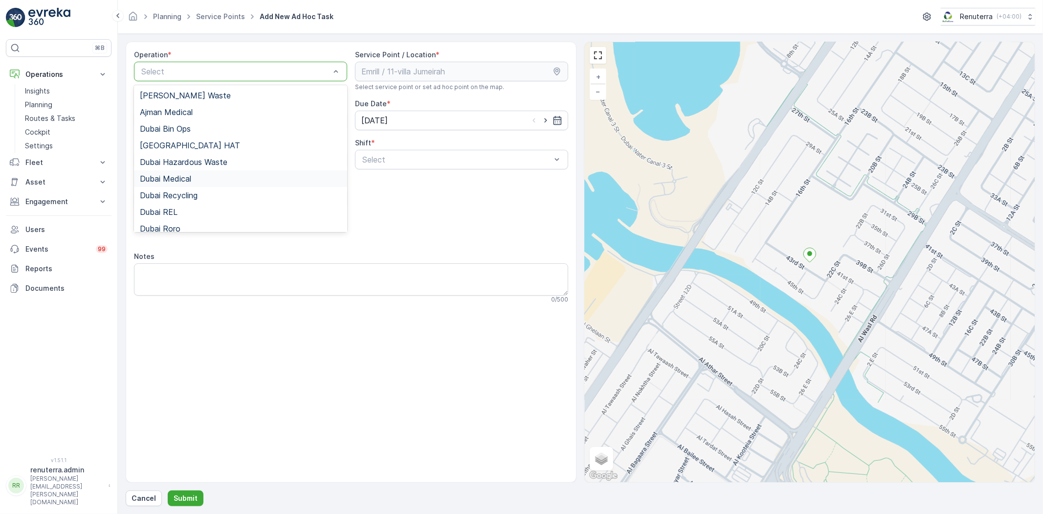
click at [212, 184] on div "Dubai Medical" at bounding box center [240, 178] width 213 height 17
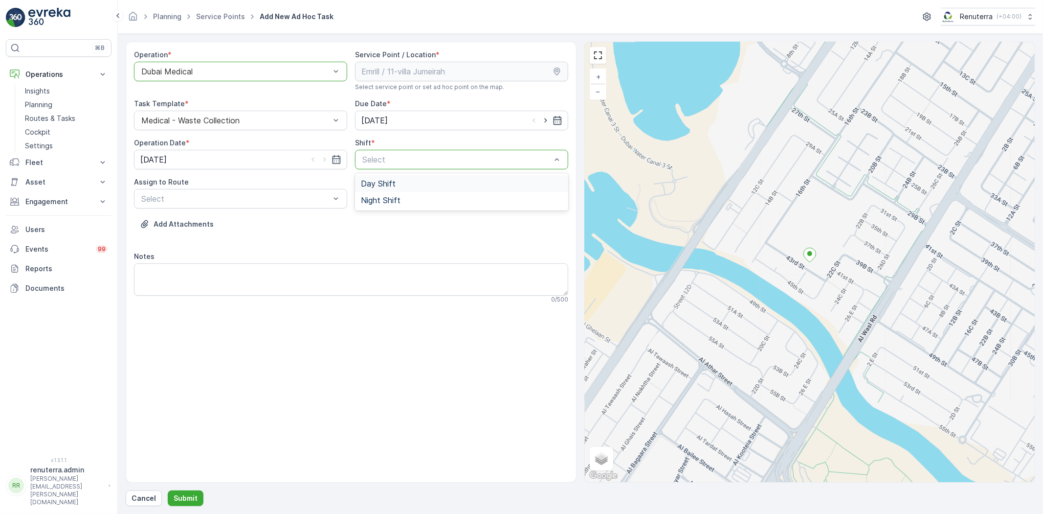
click at [397, 184] on div "Day Shift" at bounding box center [462, 183] width 202 height 9
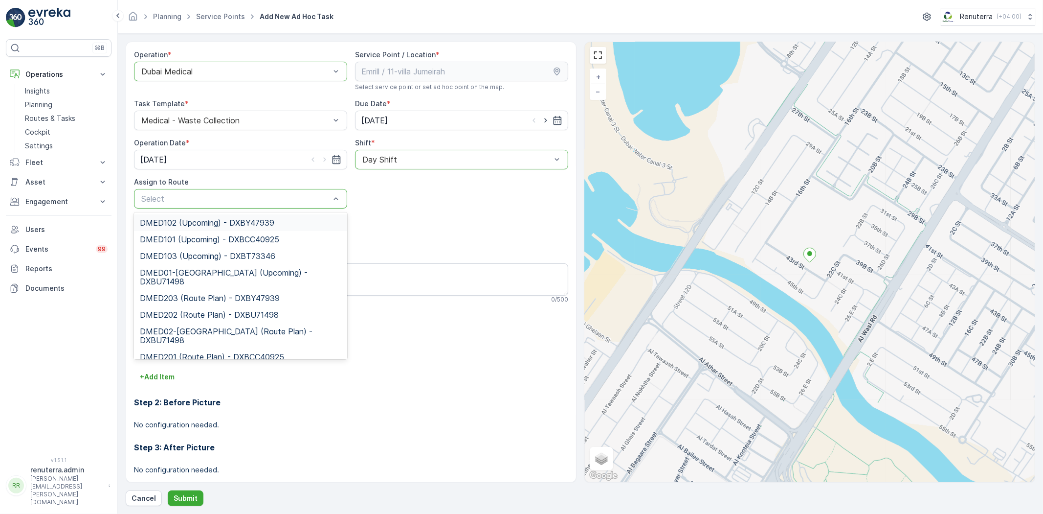
click at [232, 72] on div at bounding box center [235, 71] width 191 height 9
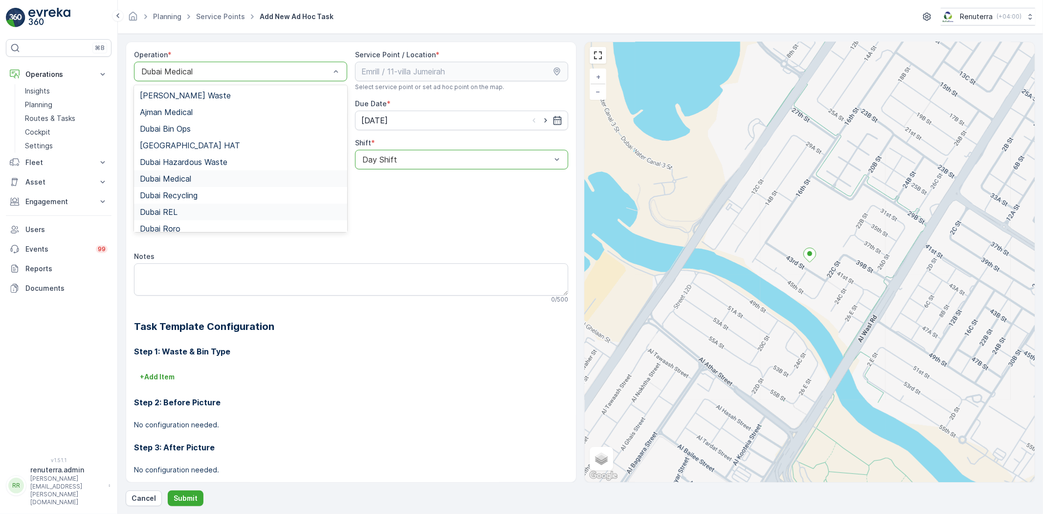
click at [203, 212] on div "Dubai REL" at bounding box center [241, 211] width 202 height 9
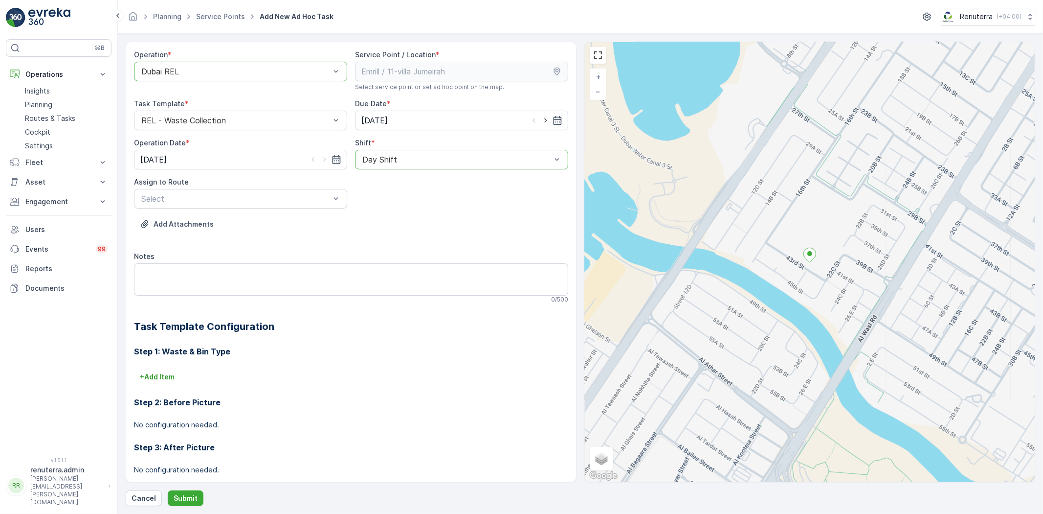
drag, startPoint x: 234, startPoint y: 215, endPoint x: 235, endPoint y: 209, distance: 6.1
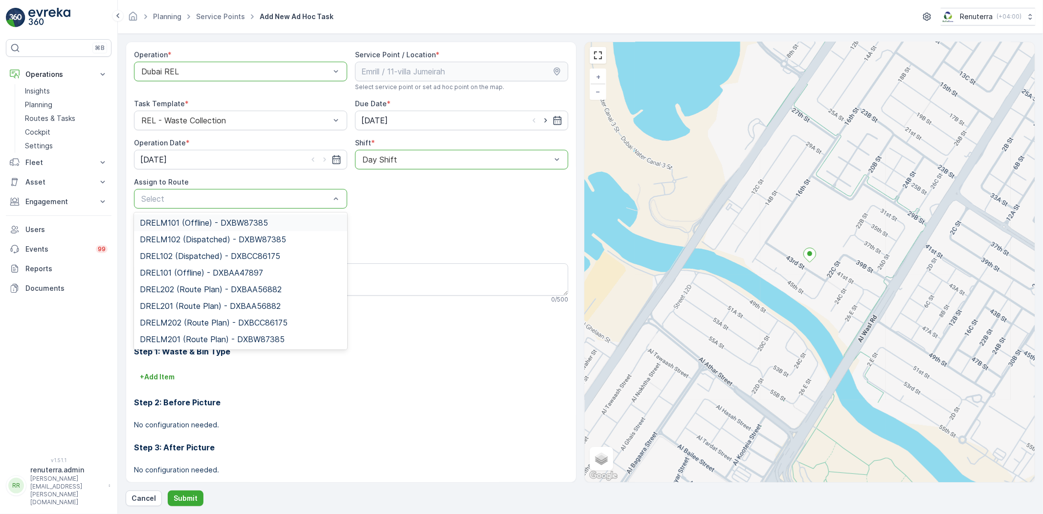
click at [235, 206] on div "Select" at bounding box center [240, 199] width 213 height 20
click at [227, 232] on div "DRELM102 (Dispatched) - DXBW87385" at bounding box center [240, 239] width 213 height 17
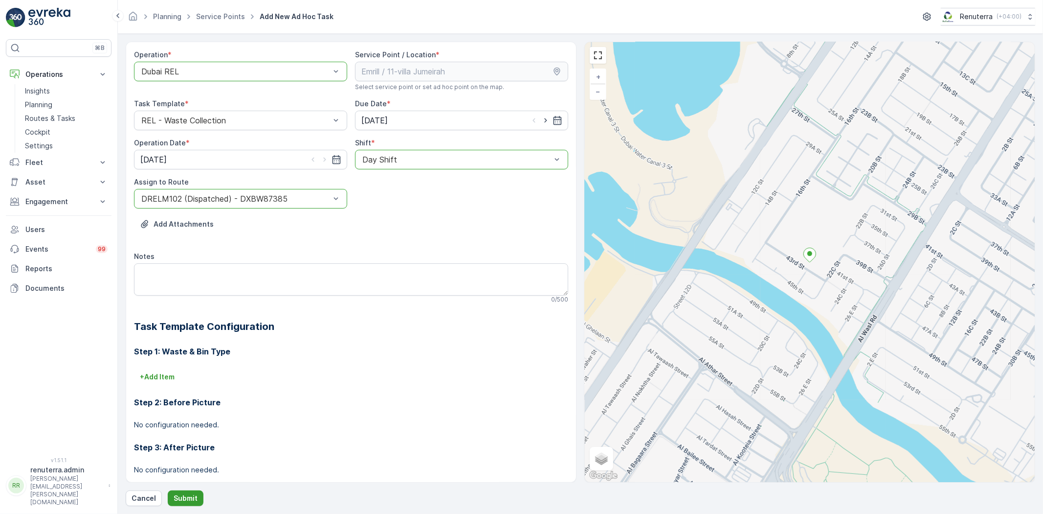
click at [186, 498] on p "Submit" at bounding box center [186, 498] width 24 height 10
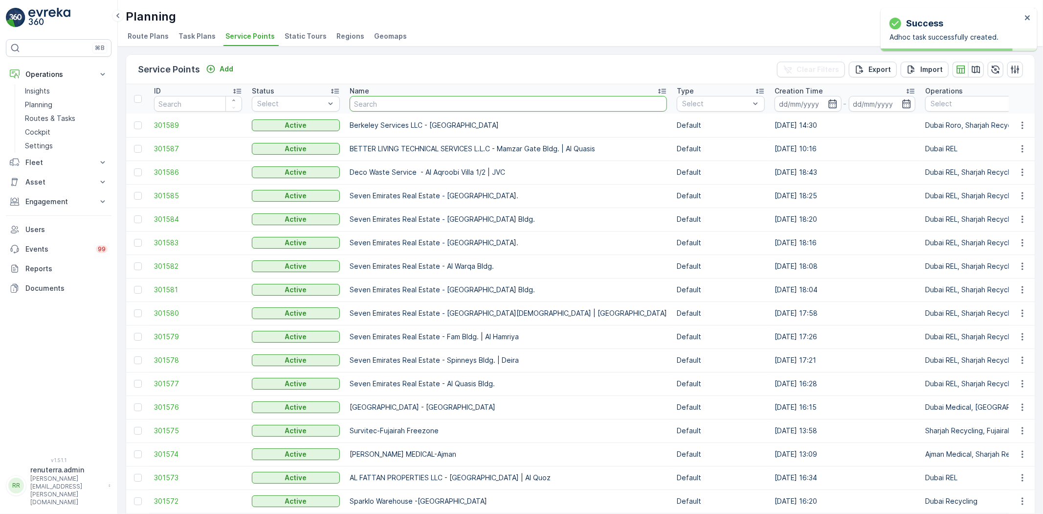
click at [397, 103] on input "text" at bounding box center [508, 104] width 317 height 16
type input "emrill"
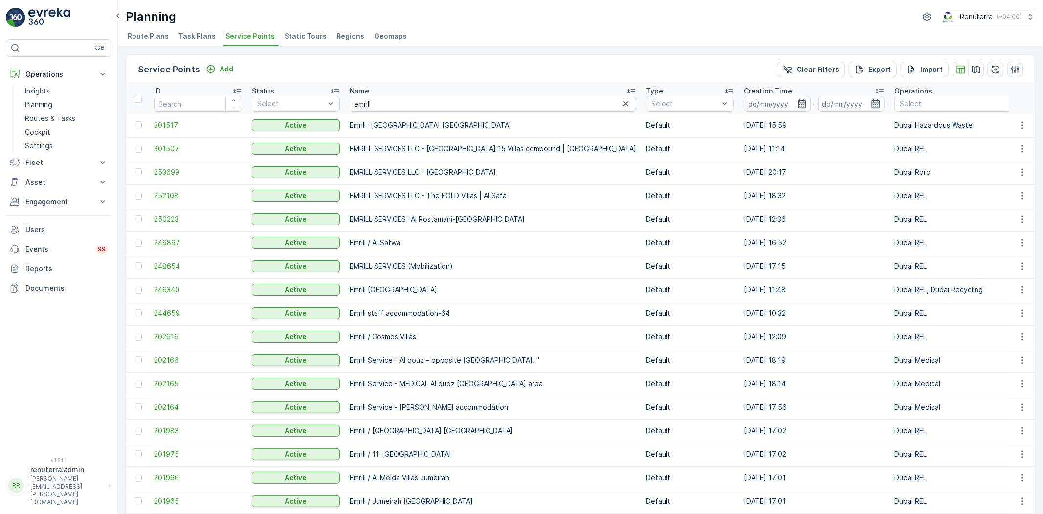
scroll to position [54, 0]
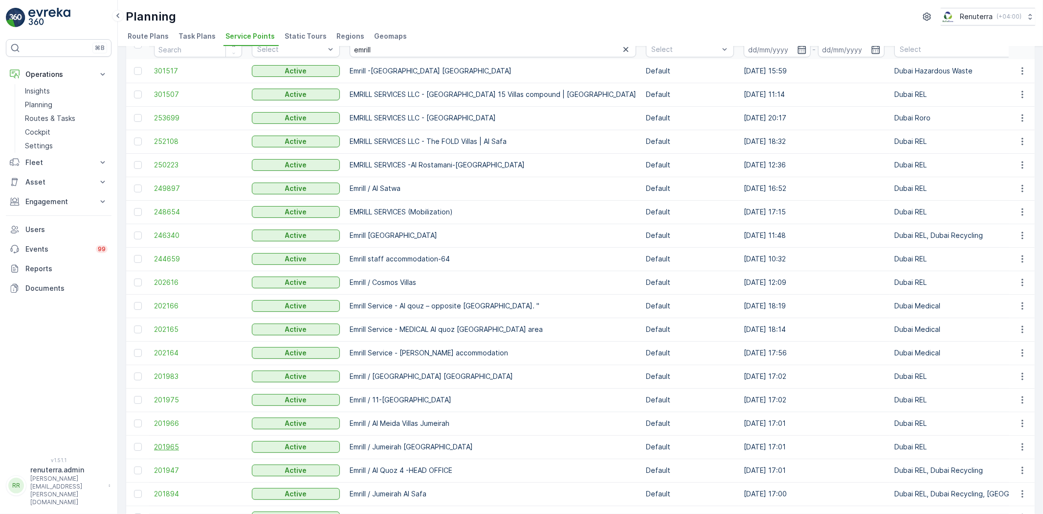
click at [176, 444] on span "201965" at bounding box center [198, 447] width 88 height 10
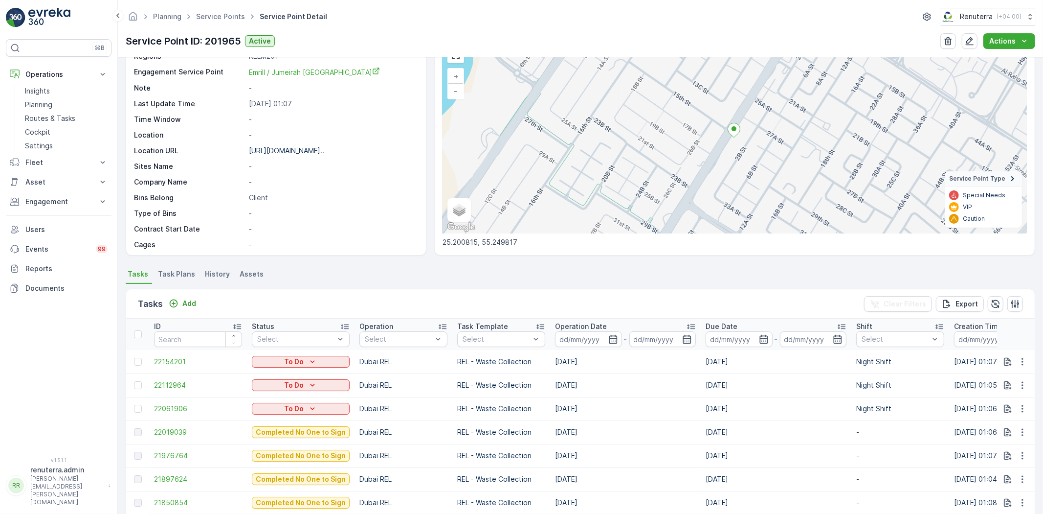
scroll to position [109, 0]
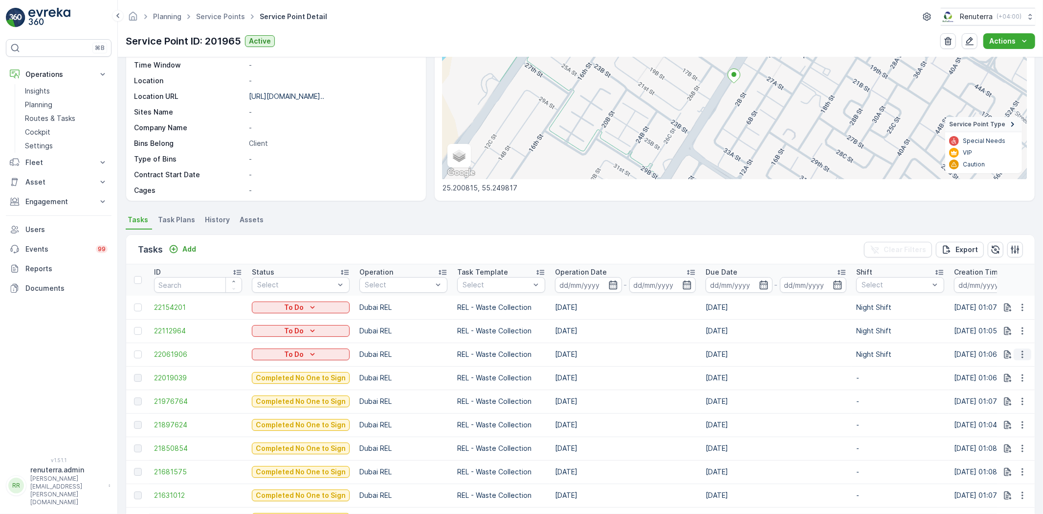
click at [1023, 354] on icon "button" at bounding box center [1023, 354] width 10 height 10
click at [1004, 399] on span "Change Route" at bounding box center [997, 396] width 47 height 10
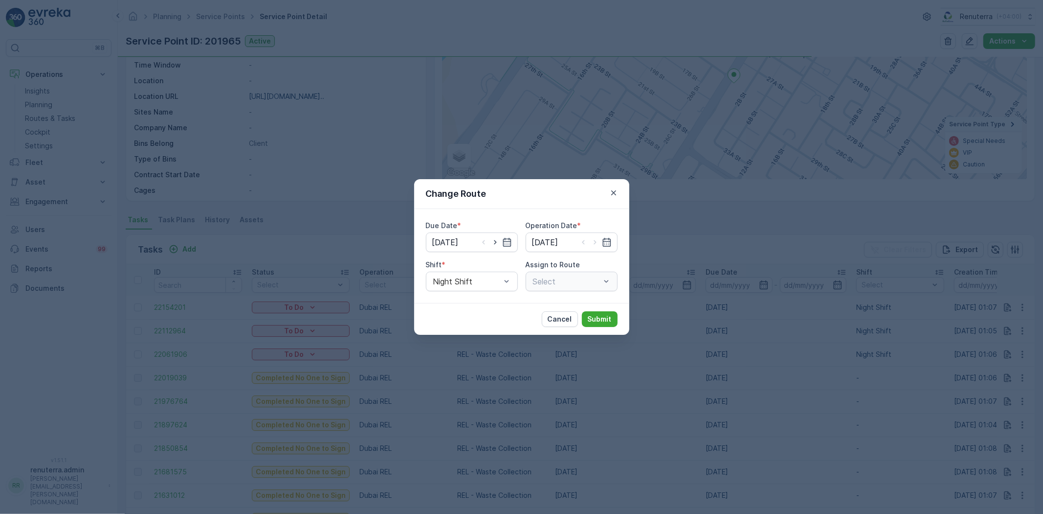
type input "[DATE]"
click at [455, 299] on div "Day Shift" at bounding box center [472, 305] width 92 height 17
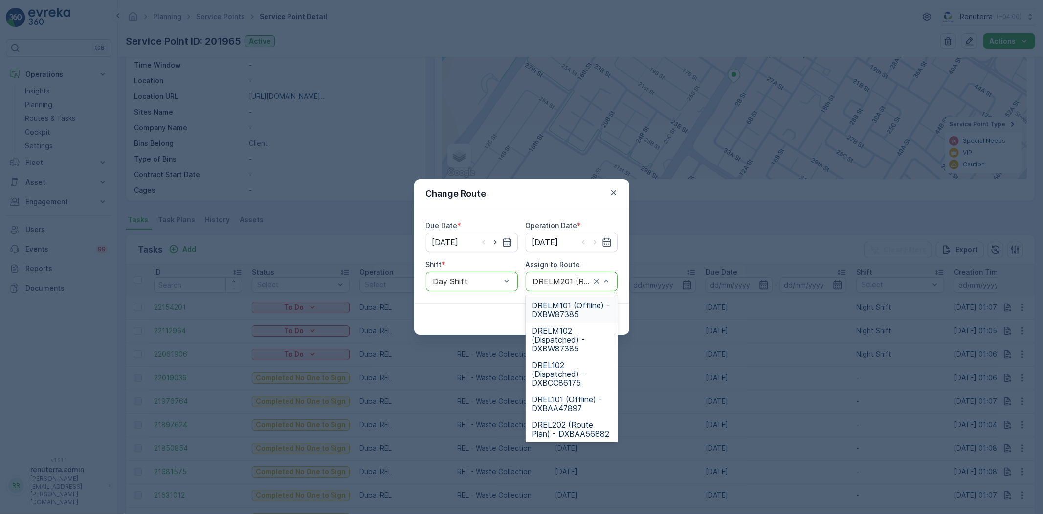
click at [588, 276] on div "DRELM201 (Route Plan) - DXBW87385" at bounding box center [572, 281] width 92 height 20
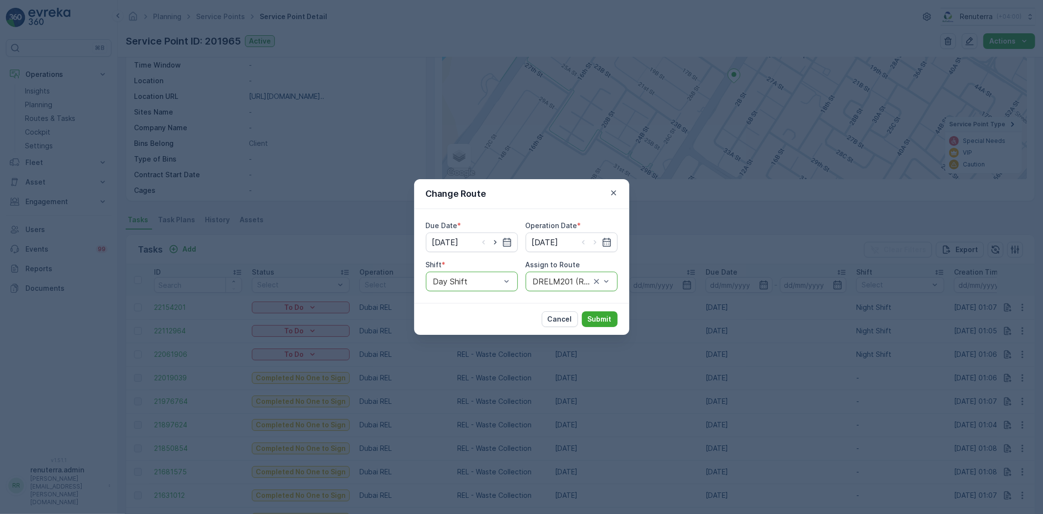
drag, startPoint x: 591, startPoint y: 277, endPoint x: 555, endPoint y: 280, distance: 35.8
click at [586, 279] on div at bounding box center [562, 281] width 60 height 9
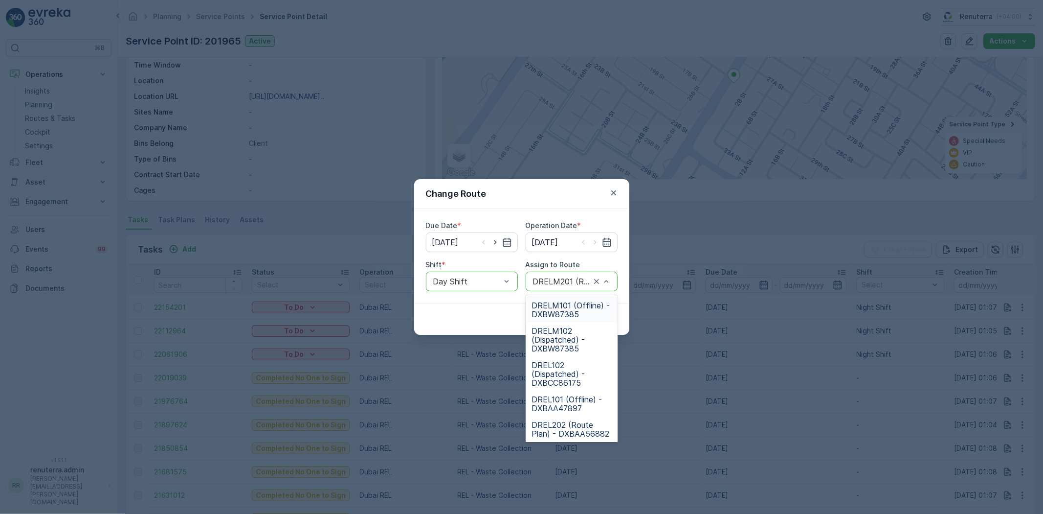
click at [591, 280] on div at bounding box center [562, 281] width 60 height 9
click at [567, 279] on div at bounding box center [566, 281] width 69 height 9
type input "102"
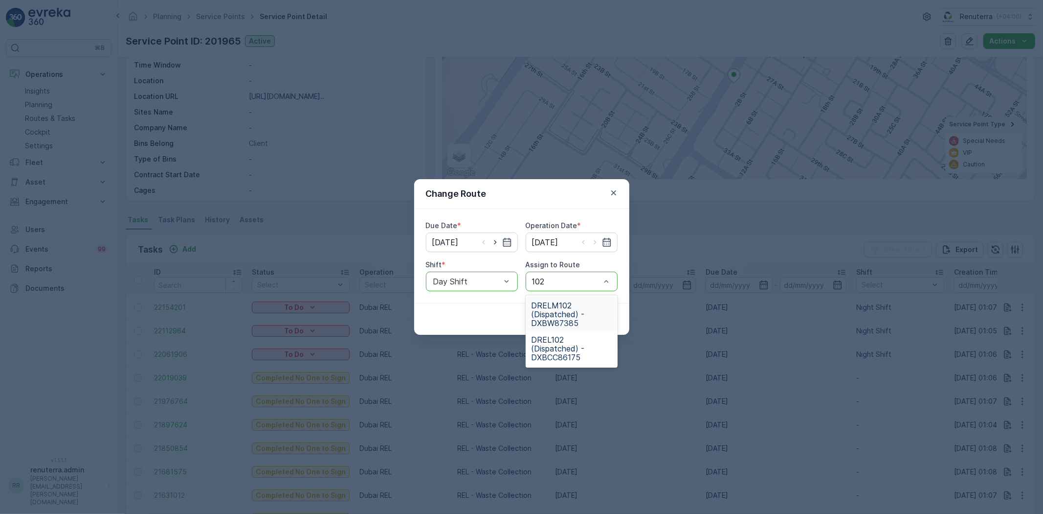
click at [558, 312] on span "DRELM102 (Dispatched) - DXBW87385" at bounding box center [572, 314] width 80 height 26
click at [609, 319] on p "Submit" at bounding box center [600, 319] width 24 height 10
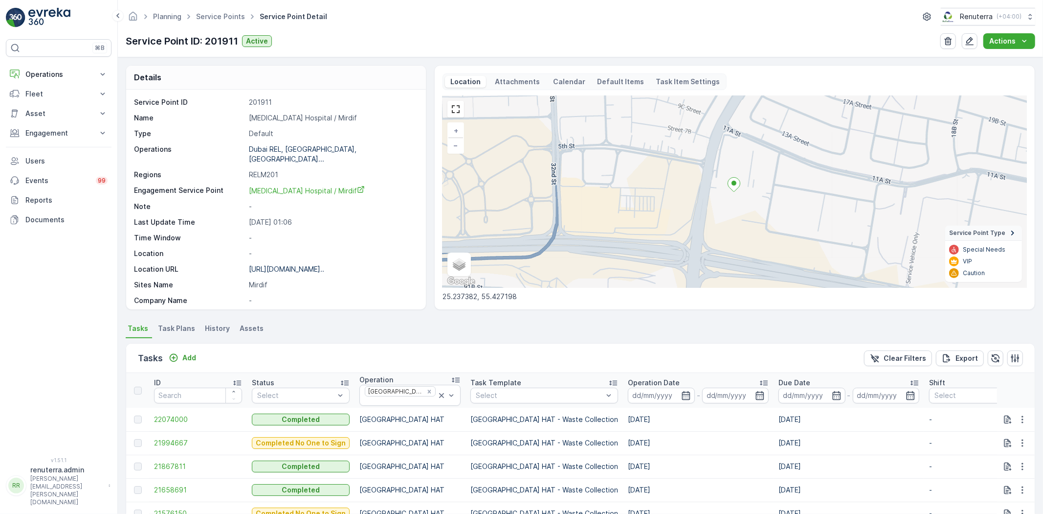
click at [45, 60] on div "⌘B Operations Insights Planning Routes & Tasks Cockpit Settings Fleet Live Trac…" at bounding box center [59, 242] width 106 height 406
click at [45, 68] on button "Operations" at bounding box center [59, 75] width 106 height 20
click at [50, 116] on p "Routes & Tasks" at bounding box center [50, 118] width 50 height 10
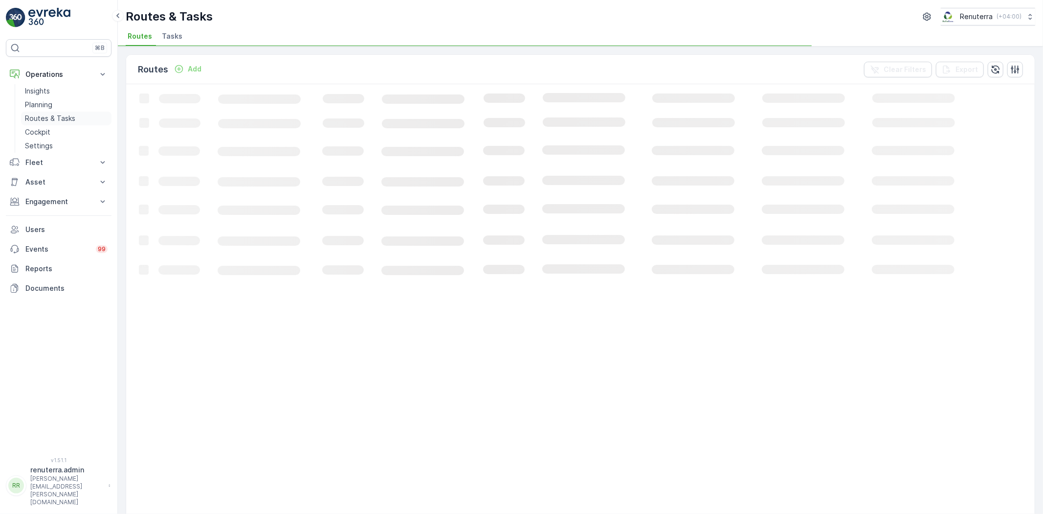
click at [54, 115] on p "Routes & Tasks" at bounding box center [50, 118] width 50 height 10
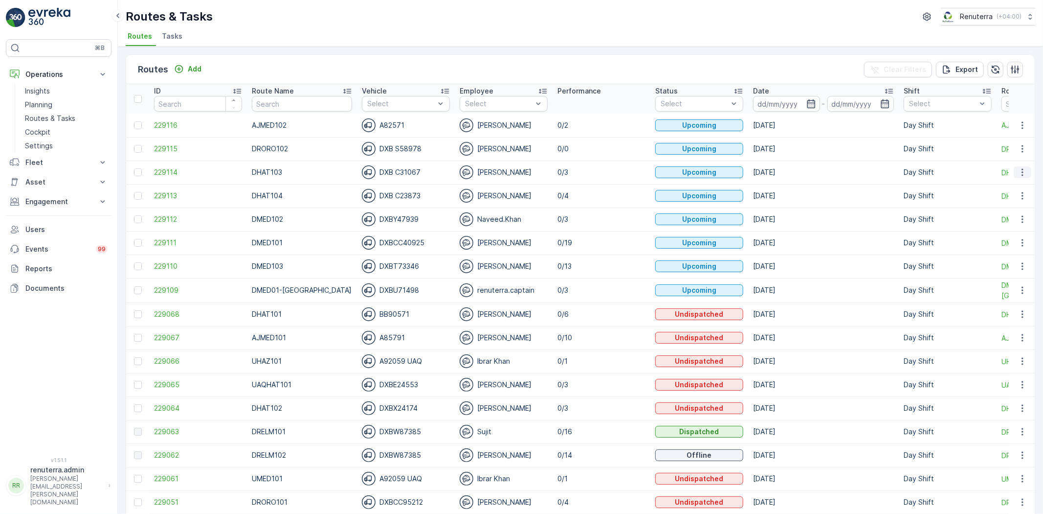
drag, startPoint x: 1029, startPoint y: 174, endPoint x: 1024, endPoint y: 176, distance: 5.3
click at [1024, 177] on div at bounding box center [1023, 172] width 18 height 12
click at [1024, 175] on icon "button" at bounding box center [1023, 172] width 10 height 10
click at [1004, 226] on span "Change Assignee" at bounding box center [999, 228] width 57 height 10
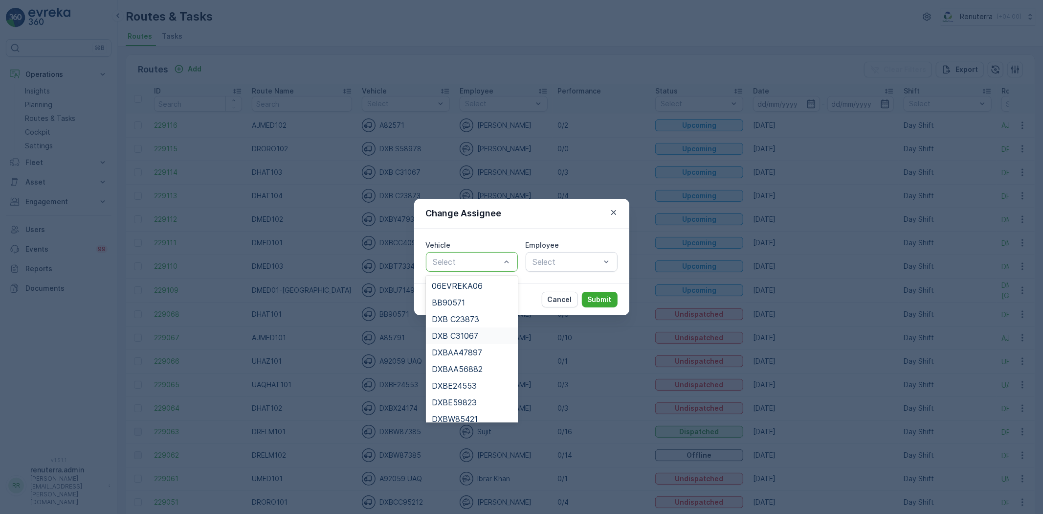
click at [449, 338] on span "DXB C31067" at bounding box center [455, 335] width 46 height 9
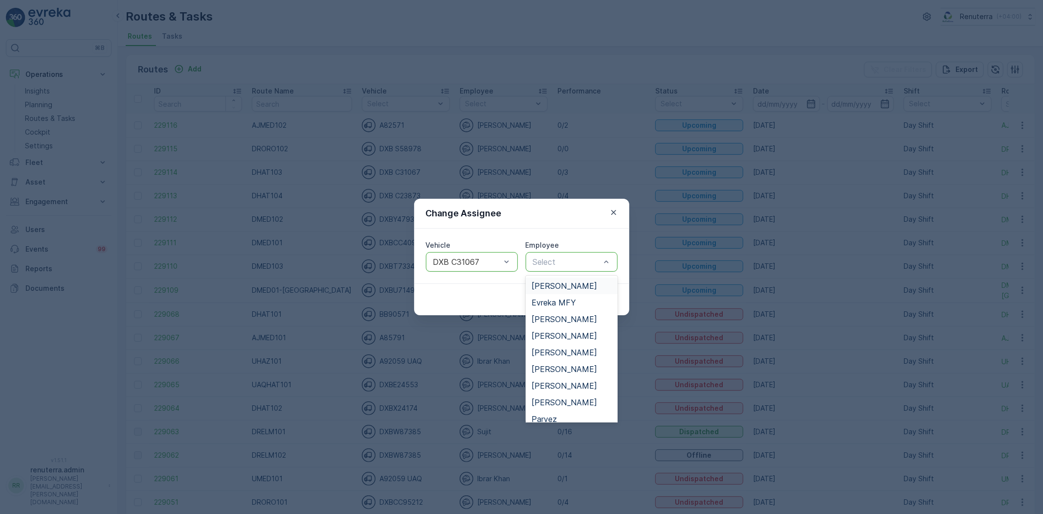
click at [526, 270] on div "Select" at bounding box center [572, 262] width 92 height 20
type input "noo"
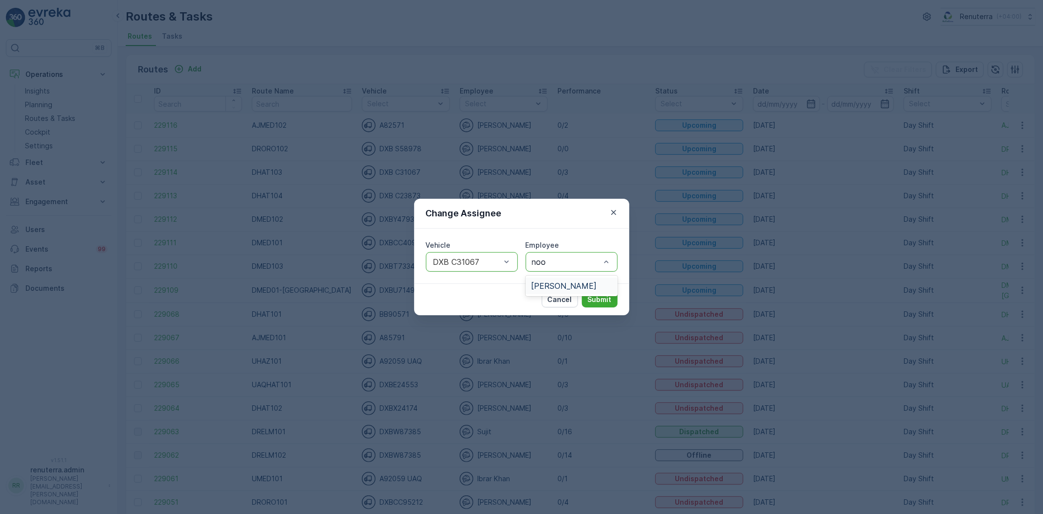
click at [545, 276] on div "[PERSON_NAME]" at bounding box center [572, 285] width 92 height 21
click at [560, 285] on span "[PERSON_NAME]" at bounding box center [565, 285] width 66 height 9
click at [612, 297] on button "Submit" at bounding box center [600, 300] width 36 height 16
